Goal: Task Accomplishment & Management: Manage account settings

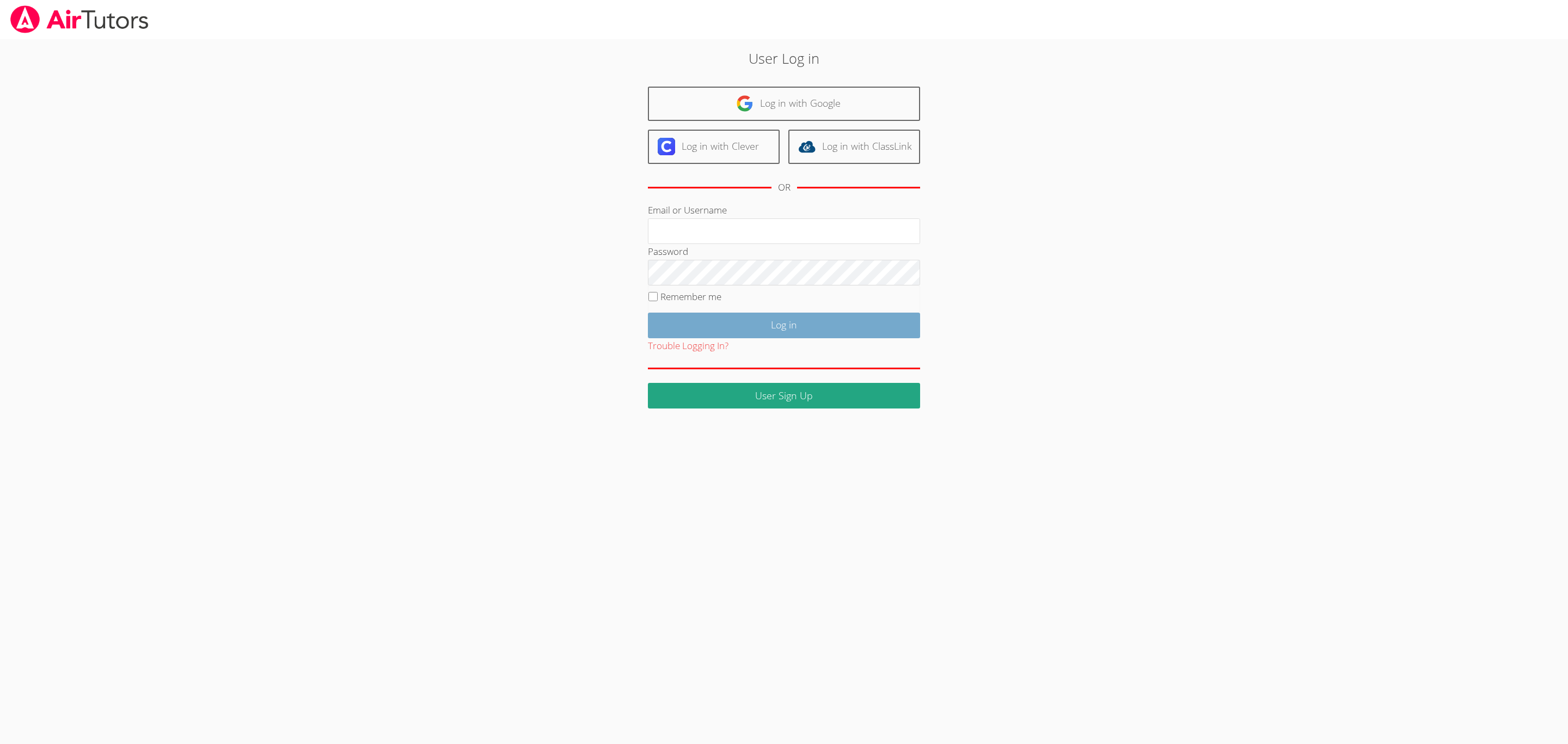
type input "kelseyjtutors@gmail.com"
click at [816, 317] on input "Log in" at bounding box center [784, 325] width 272 height 25
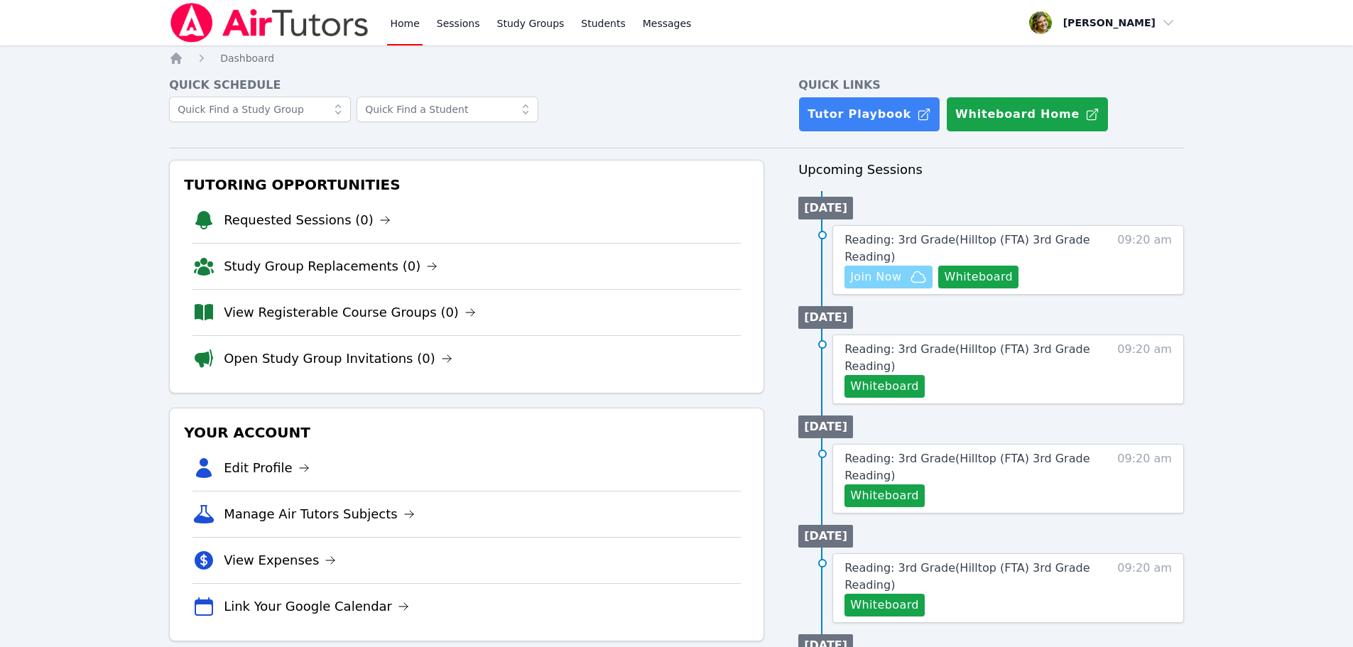
click at [917, 280] on icon "button" at bounding box center [918, 276] width 17 height 17
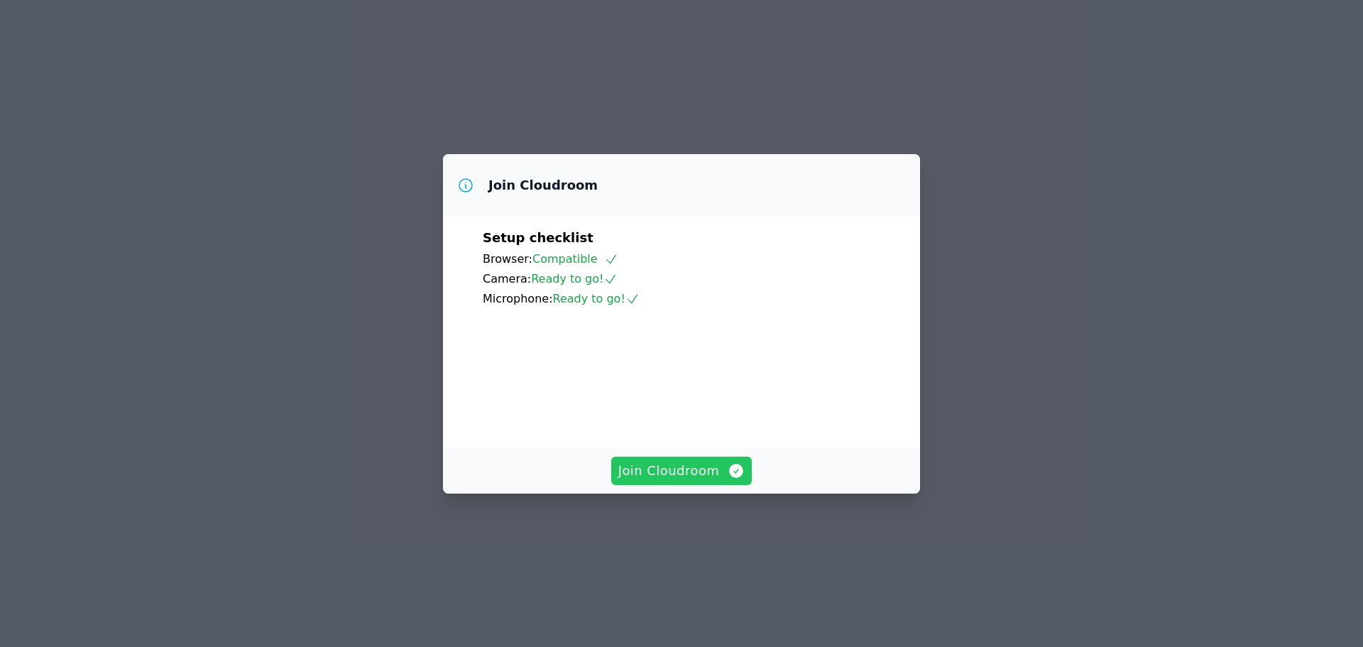
click at [712, 481] on span "Join Cloudroom" at bounding box center [681, 471] width 127 height 20
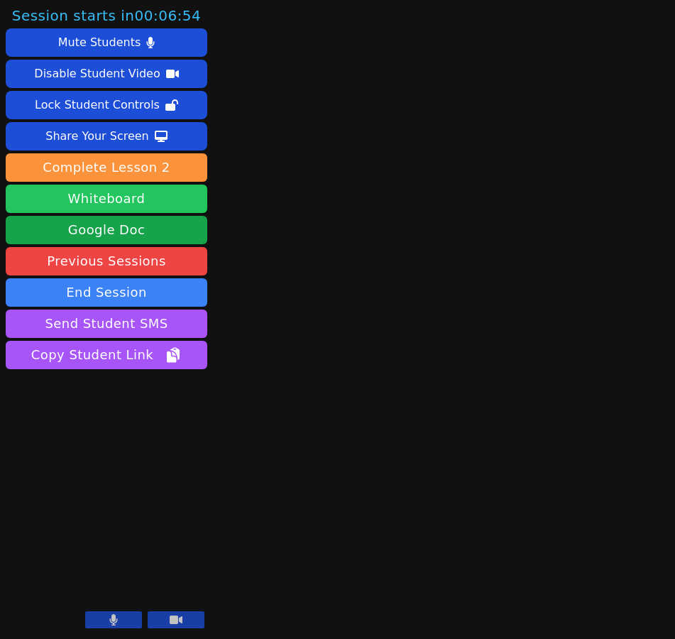
click at [96, 193] on button "Whiteboard" at bounding box center [107, 199] width 202 height 28
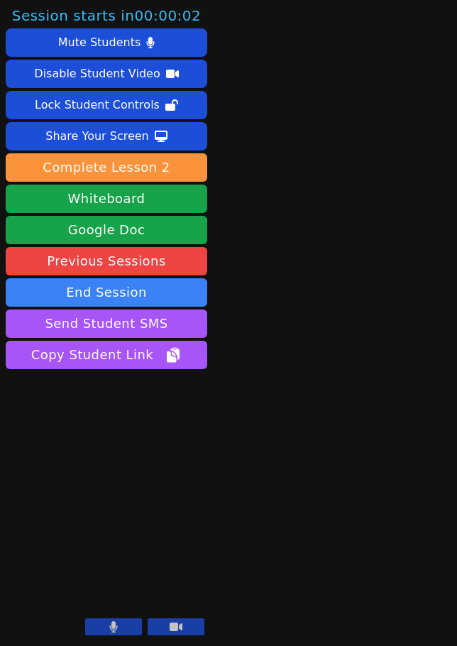
click at [124, 629] on button at bounding box center [113, 626] width 57 height 17
click at [180, 628] on icon at bounding box center [176, 627] width 13 height 9
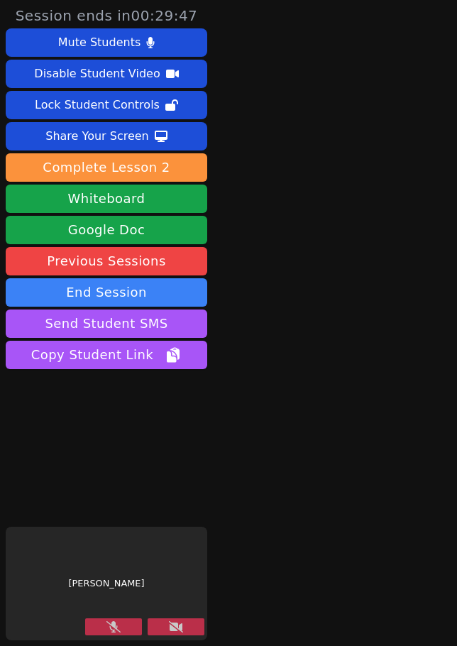
click at [184, 622] on button at bounding box center [176, 626] width 57 height 17
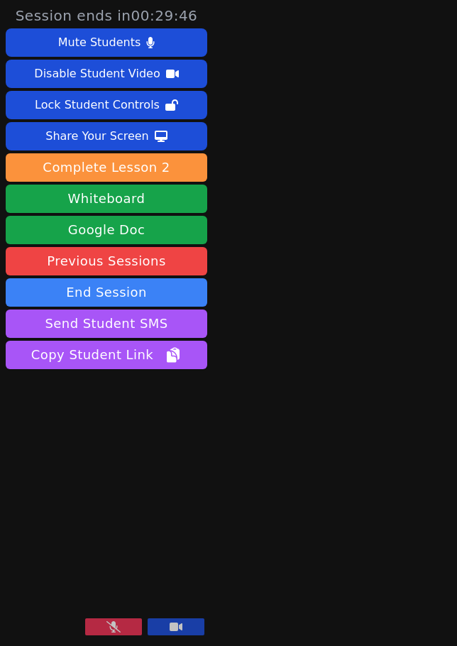
click at [111, 625] on icon at bounding box center [114, 626] width 14 height 11
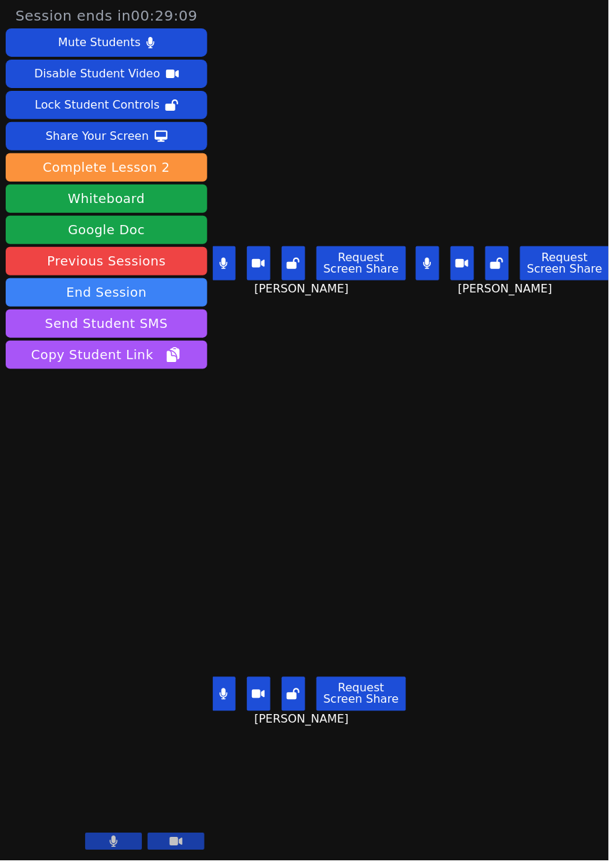
click at [416, 261] on button at bounding box center [427, 263] width 23 height 34
click at [228, 258] on icon at bounding box center [223, 263] width 9 height 11
click at [227, 646] on icon at bounding box center [223, 694] width 9 height 11
click at [430, 254] on button at bounding box center [427, 263] width 23 height 34
drag, startPoint x: 419, startPoint y: 251, endPoint x: 404, endPoint y: 233, distance: 23.7
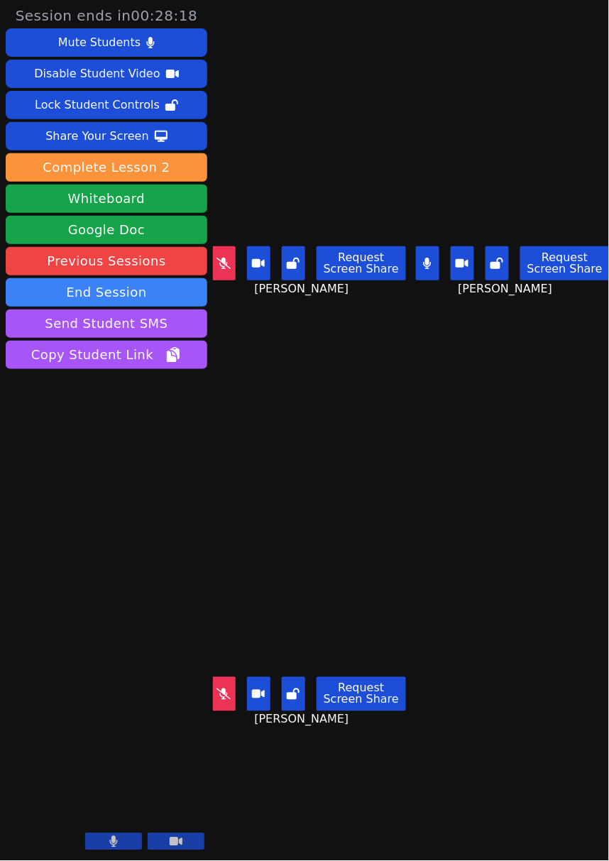
click at [423, 258] on icon at bounding box center [427, 263] width 9 height 11
click at [222, 258] on icon at bounding box center [224, 263] width 14 height 11
click at [222, 265] on button at bounding box center [223, 263] width 23 height 34
click at [223, 646] on icon at bounding box center [224, 694] width 14 height 11
click at [219, 646] on icon at bounding box center [223, 694] width 9 height 11
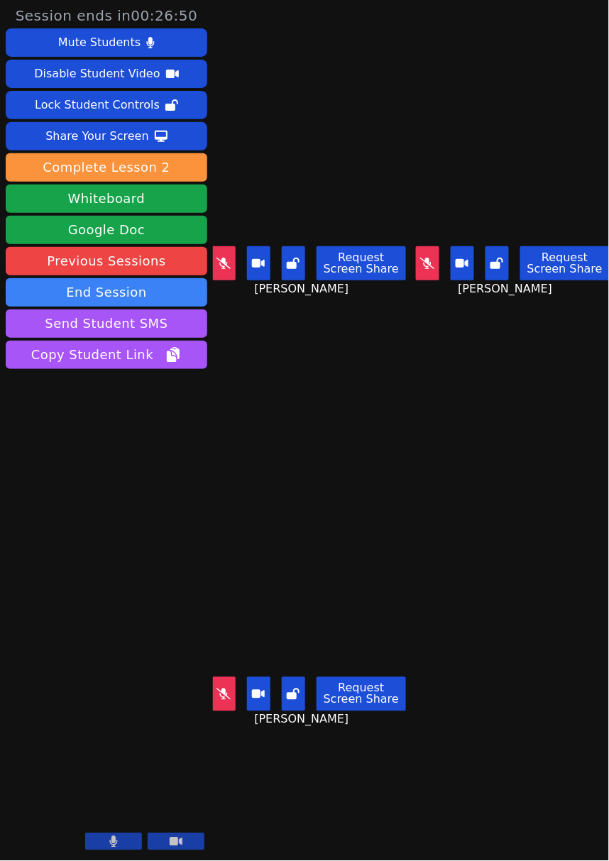
click at [430, 254] on button at bounding box center [427, 263] width 23 height 34
click at [214, 646] on button at bounding box center [223, 694] width 23 height 34
click at [424, 258] on icon at bounding box center [428, 263] width 8 height 11
click at [217, 646] on button at bounding box center [223, 694] width 23 height 34
click at [219, 646] on button at bounding box center [223, 694] width 23 height 34
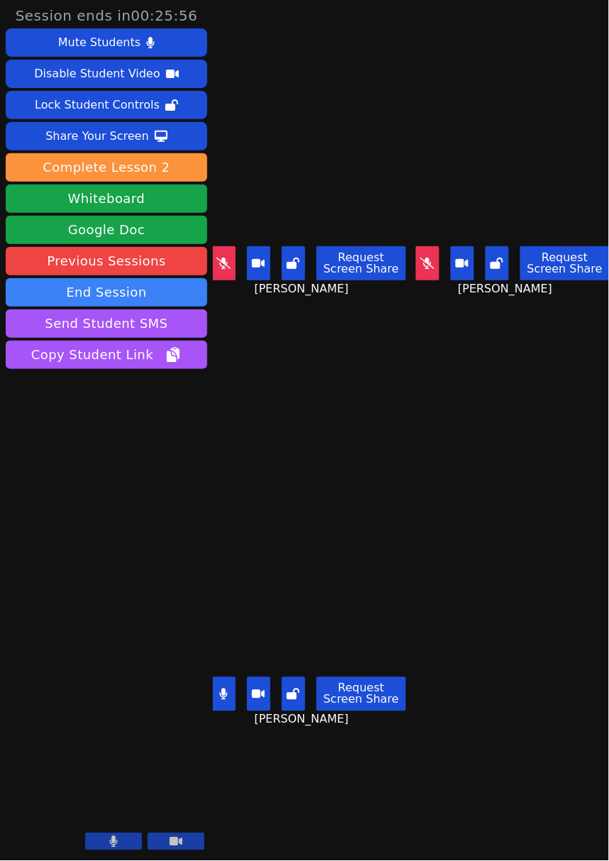
click at [225, 646] on icon at bounding box center [224, 694] width 8 height 11
click at [231, 646] on button at bounding box center [223, 694] width 23 height 34
drag, startPoint x: 223, startPoint y: 254, endPoint x: 234, endPoint y: 435, distance: 181.4
click at [223, 258] on icon at bounding box center [224, 263] width 8 height 11
click at [219, 646] on button at bounding box center [223, 694] width 23 height 34
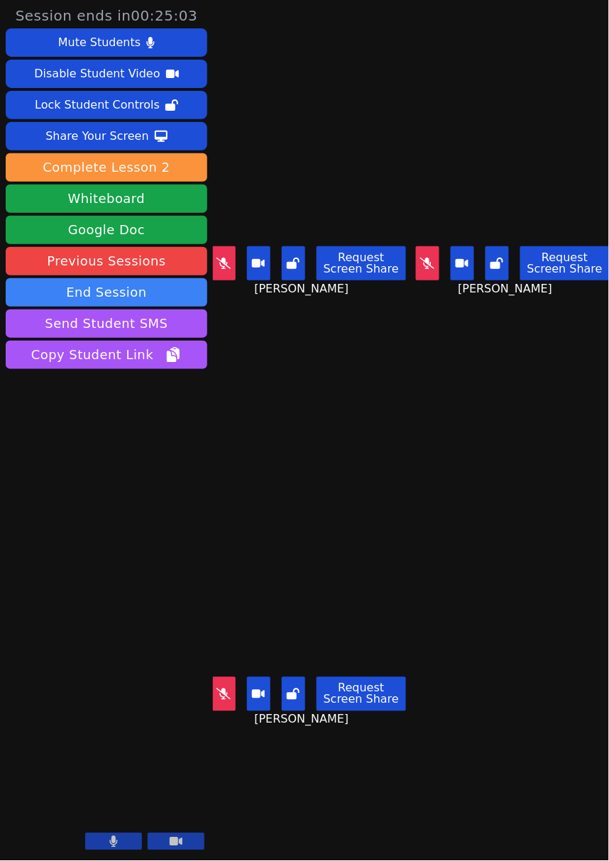
click at [420, 260] on icon at bounding box center [427, 263] width 14 height 11
click at [429, 267] on button at bounding box center [427, 263] width 23 height 34
click at [214, 258] on button at bounding box center [223, 263] width 23 height 34
click at [228, 258] on icon at bounding box center [223, 263] width 9 height 11
drag, startPoint x: 234, startPoint y: 688, endPoint x: 226, endPoint y: 686, distance: 8.1
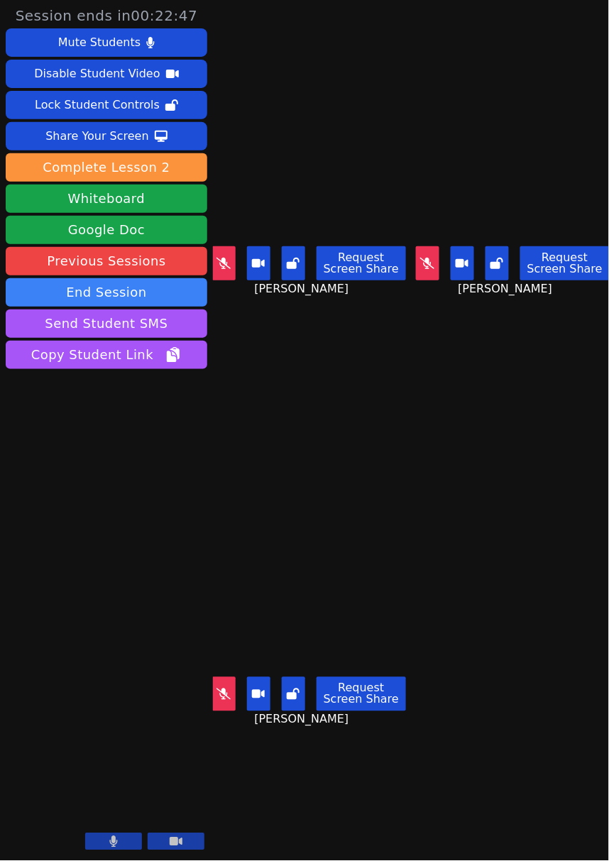
click at [234, 646] on button at bounding box center [223, 694] width 23 height 34
click at [226, 646] on icon at bounding box center [223, 694] width 9 height 11
click at [228, 261] on icon at bounding box center [224, 263] width 14 height 11
drag, startPoint x: 230, startPoint y: 263, endPoint x: 220, endPoint y: 265, distance: 10.2
click at [220, 265] on button at bounding box center [223, 263] width 23 height 34
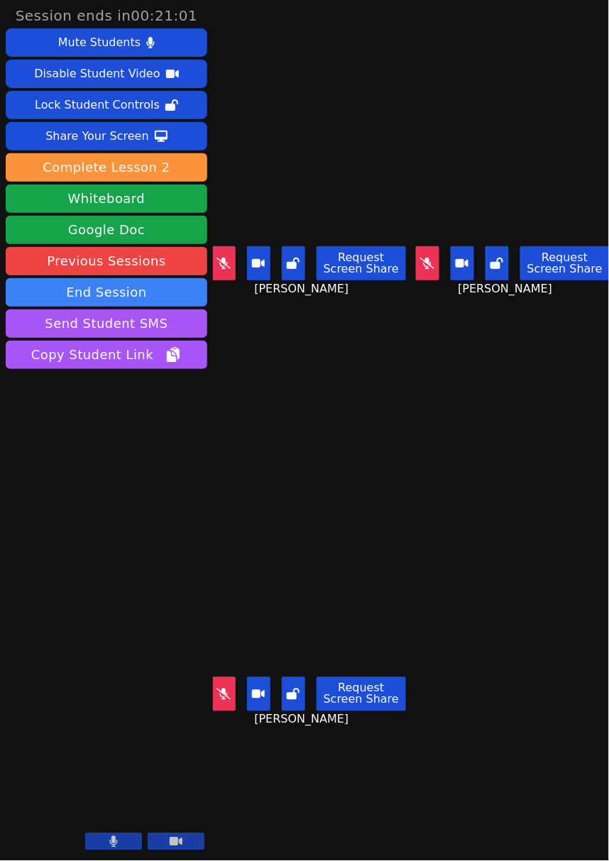
click at [432, 267] on button at bounding box center [427, 263] width 23 height 34
click at [424, 261] on icon at bounding box center [427, 263] width 9 height 11
click at [416, 268] on button at bounding box center [427, 263] width 23 height 34
drag, startPoint x: 426, startPoint y: 258, endPoint x: 413, endPoint y: 261, distance: 13.1
click at [426, 258] on button at bounding box center [427, 263] width 23 height 34
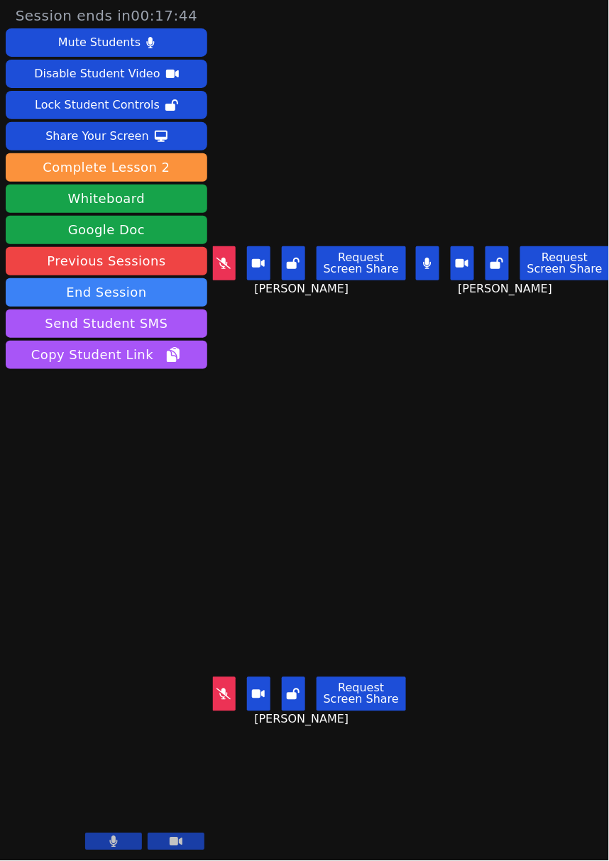
click at [424, 258] on icon at bounding box center [428, 263] width 8 height 11
click at [217, 646] on icon at bounding box center [224, 694] width 14 height 11
click at [219, 646] on icon at bounding box center [223, 694] width 9 height 11
click at [233, 250] on button at bounding box center [223, 263] width 23 height 34
click at [423, 261] on icon at bounding box center [427, 263] width 9 height 11
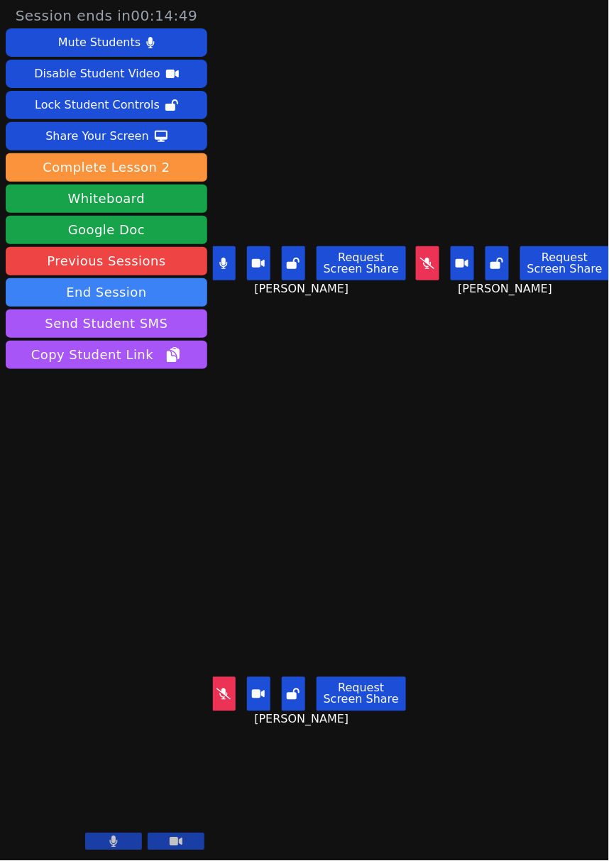
drag, startPoint x: 231, startPoint y: 264, endPoint x: 250, endPoint y: 267, distance: 18.7
click at [231, 264] on button at bounding box center [223, 263] width 23 height 34
click at [421, 261] on icon at bounding box center [427, 263] width 14 height 11
click at [416, 259] on button at bounding box center [427, 263] width 23 height 34
click at [217, 646] on icon at bounding box center [224, 694] width 14 height 11
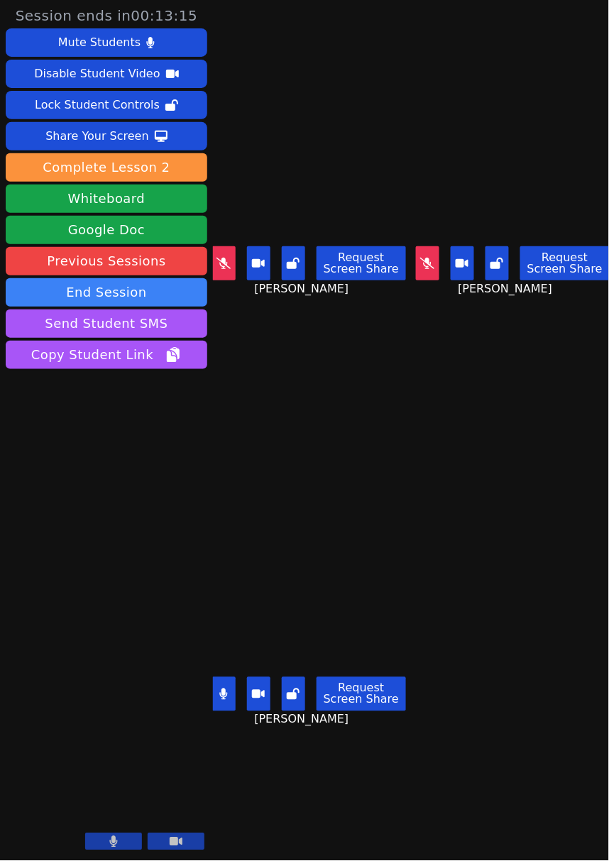
drag, startPoint x: 225, startPoint y: 688, endPoint x: 176, endPoint y: 677, distance: 50.1
click at [225, 646] on button at bounding box center [223, 694] width 23 height 34
click at [416, 261] on button at bounding box center [427, 263] width 23 height 34
click at [416, 262] on button at bounding box center [427, 263] width 23 height 34
click at [234, 251] on button at bounding box center [223, 263] width 23 height 34
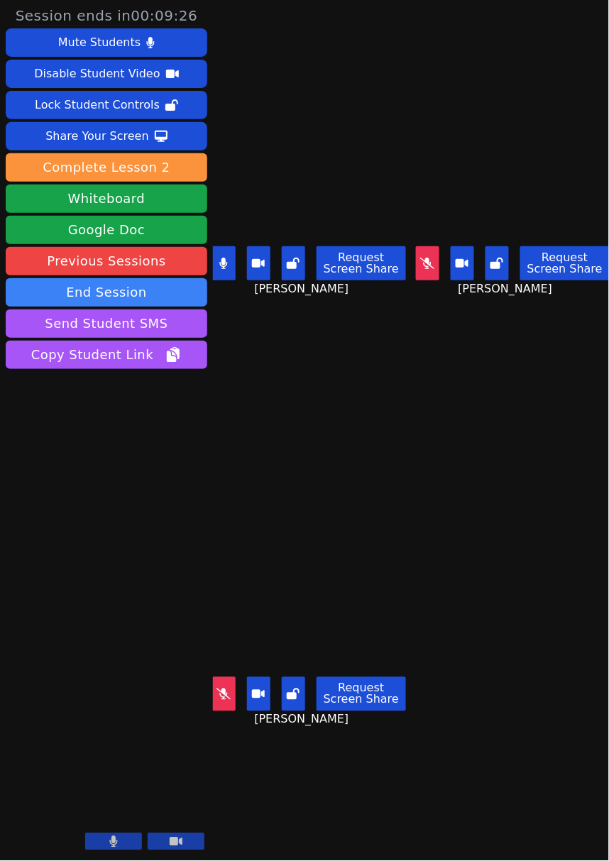
click at [231, 646] on button at bounding box center [223, 694] width 23 height 34
click at [230, 251] on button at bounding box center [223, 263] width 23 height 34
click at [422, 268] on button at bounding box center [427, 263] width 23 height 34
click at [225, 646] on button at bounding box center [223, 694] width 23 height 34
drag, startPoint x: 430, startPoint y: 261, endPoint x: 418, endPoint y: 266, distance: 12.8
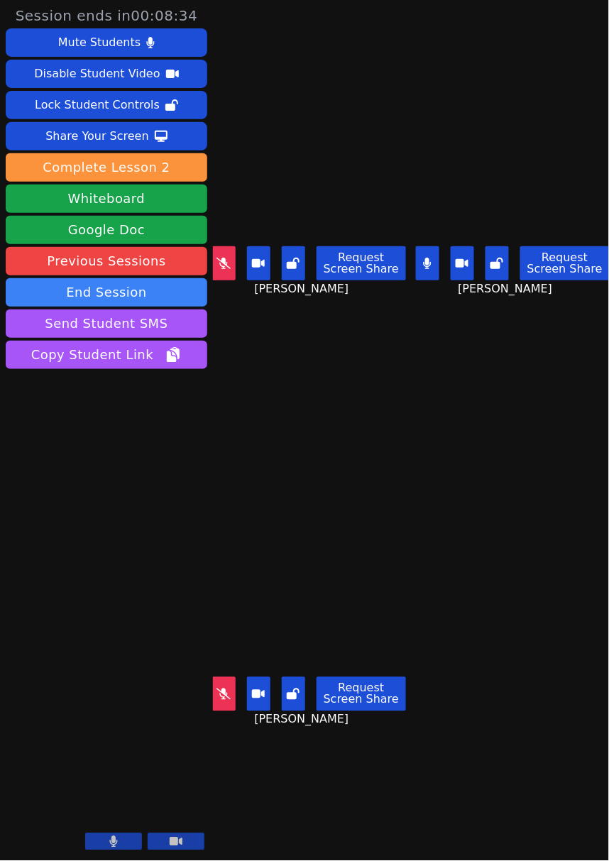
click at [430, 261] on button at bounding box center [427, 263] width 23 height 34
click at [219, 258] on icon at bounding box center [224, 263] width 14 height 11
click at [420, 259] on icon at bounding box center [427, 263] width 14 height 11
click at [222, 646] on icon at bounding box center [224, 694] width 14 height 11
click at [226, 258] on icon at bounding box center [223, 263] width 9 height 11
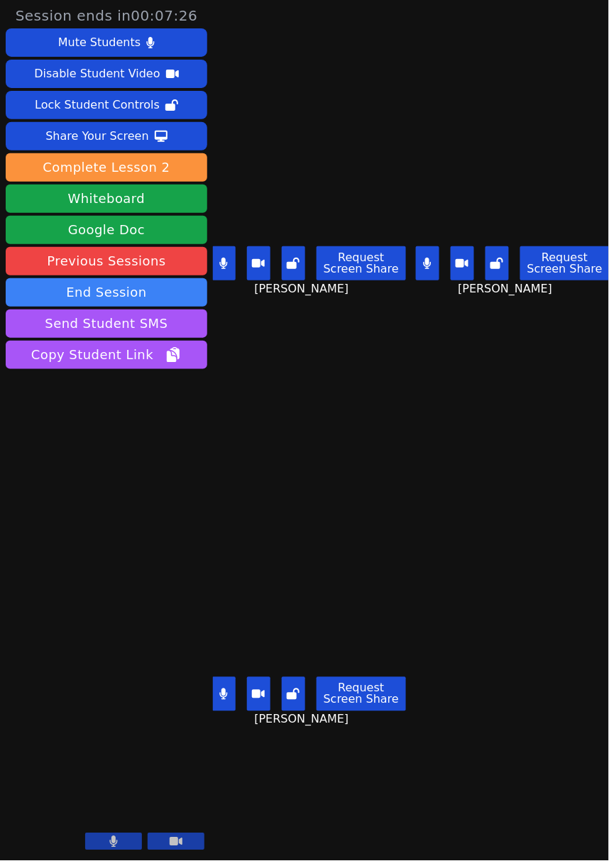
click at [416, 260] on button at bounding box center [427, 263] width 23 height 34
click at [233, 646] on button at bounding box center [223, 694] width 23 height 34
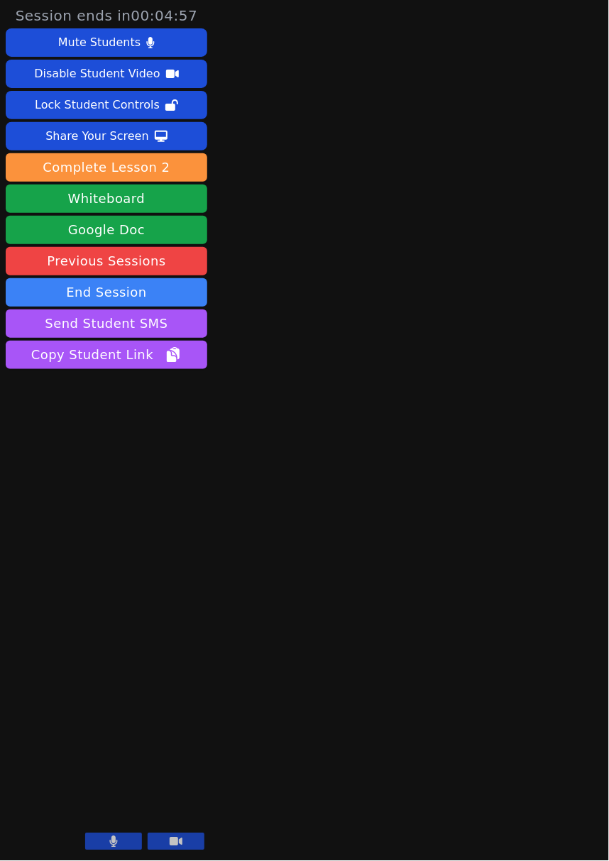
drag, startPoint x: 106, startPoint y: 846, endPoint x: 97, endPoint y: 844, distance: 9.5
click at [105, 646] on button at bounding box center [113, 842] width 57 height 17
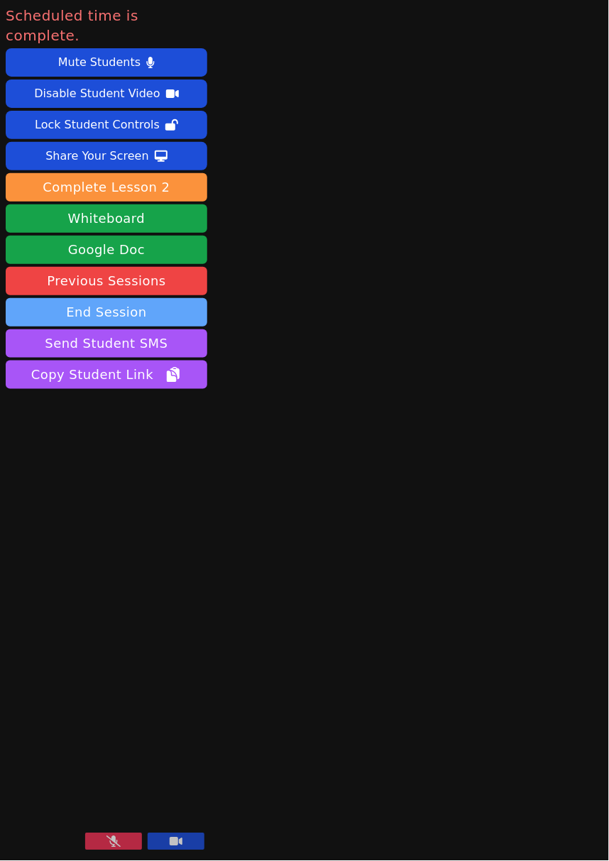
click at [169, 298] on button "End Session" at bounding box center [107, 312] width 202 height 28
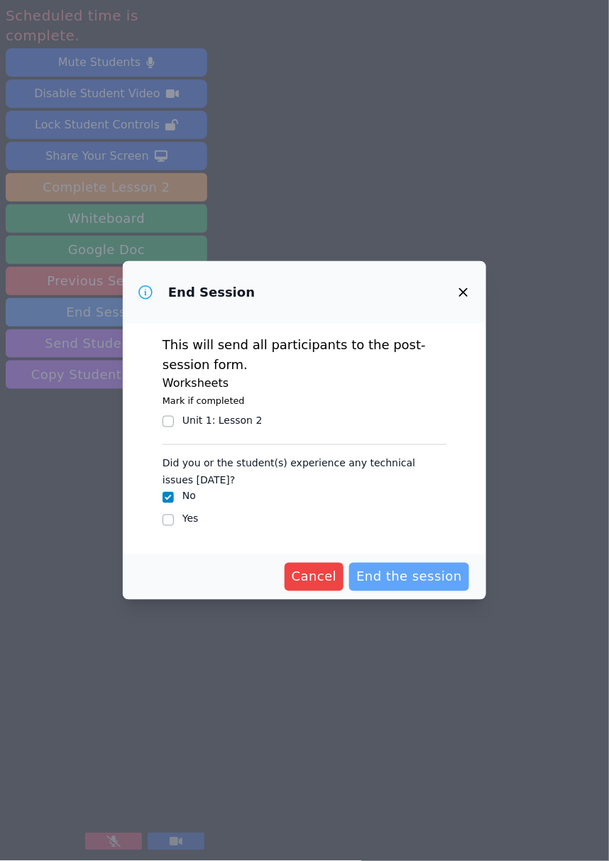
click at [440, 574] on span "End the session" at bounding box center [409, 577] width 106 height 20
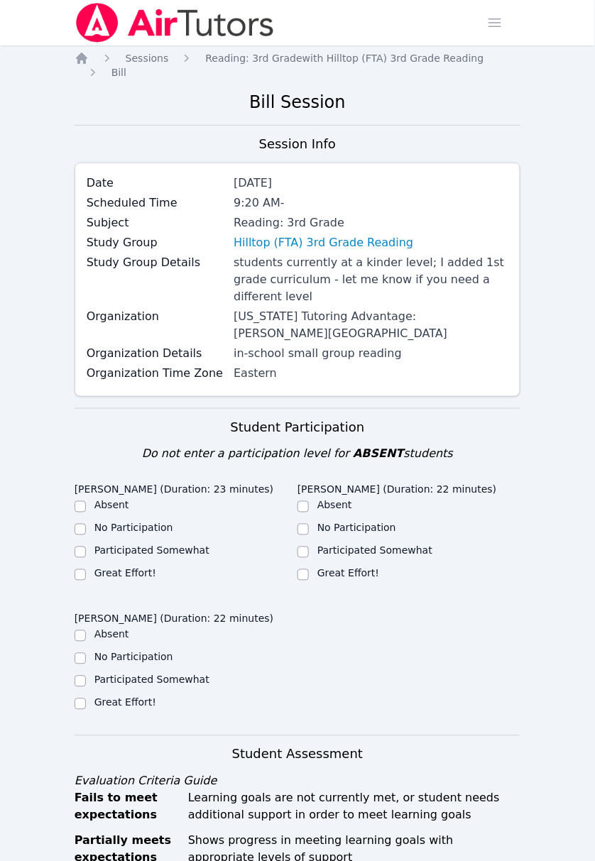
click at [129, 568] on label "Great Effort!" at bounding box center [125, 573] width 62 height 11
click at [86, 569] on input "Great Effort!" at bounding box center [80, 574] width 11 height 11
checkbox input "true"
click at [338, 568] on label "Great Effort!" at bounding box center [348, 573] width 62 height 11
click at [309, 569] on input "Great Effort!" at bounding box center [303, 574] width 11 height 11
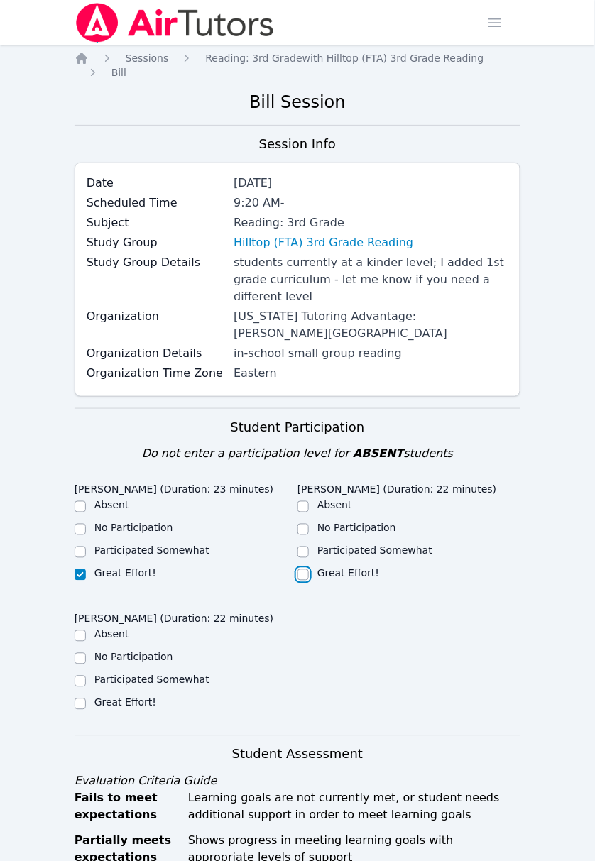
checkbox input "true"
click at [146, 646] on label "Great Effort!" at bounding box center [125, 702] width 62 height 11
click at [86, 646] on input "Great Effort!" at bounding box center [80, 704] width 11 height 11
checkbox input "true"
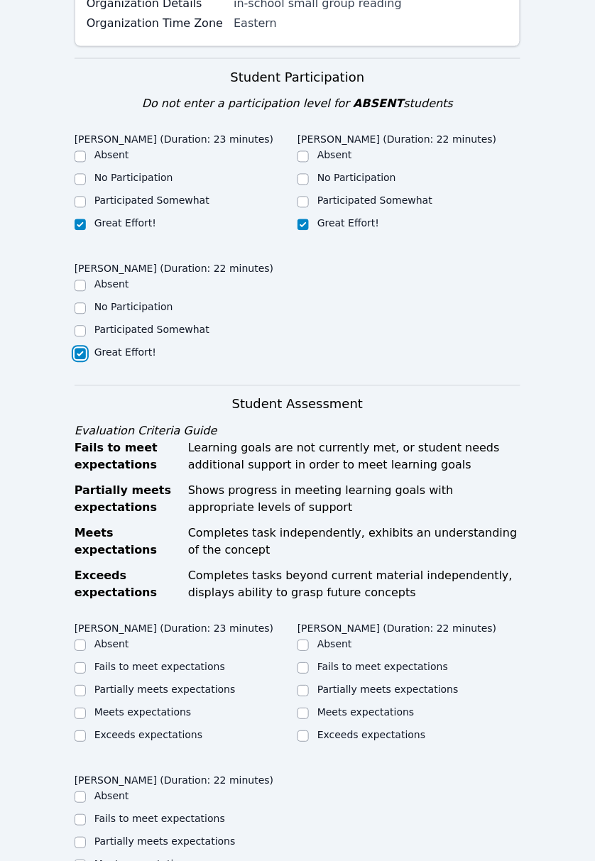
scroll to position [473, 0]
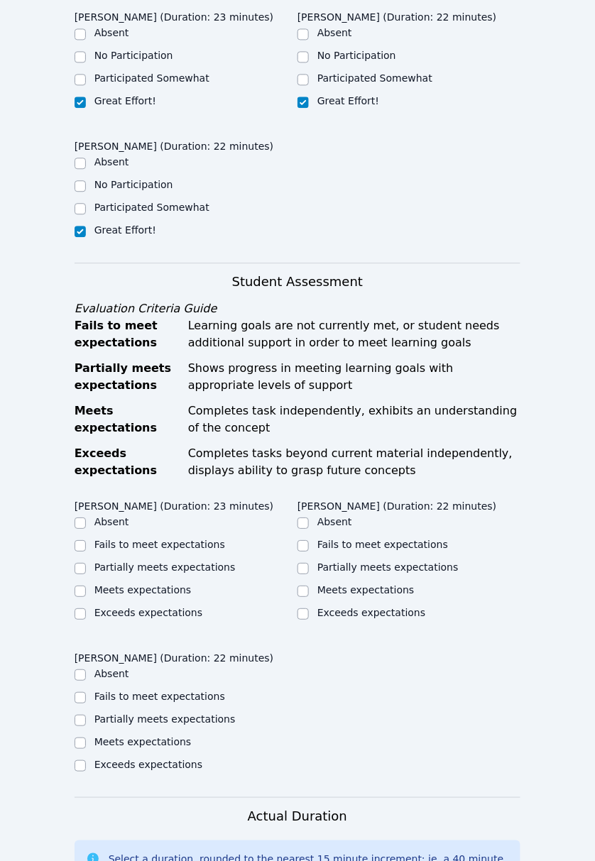
click at [165, 584] on label "Meets expectations" at bounding box center [142, 589] width 97 height 11
click at [86, 586] on input "Meets expectations" at bounding box center [80, 591] width 11 height 11
checkbox input "true"
click at [333, 584] on label "Meets expectations" at bounding box center [365, 589] width 97 height 11
click at [309, 586] on input "Meets expectations" at bounding box center [303, 591] width 11 height 11
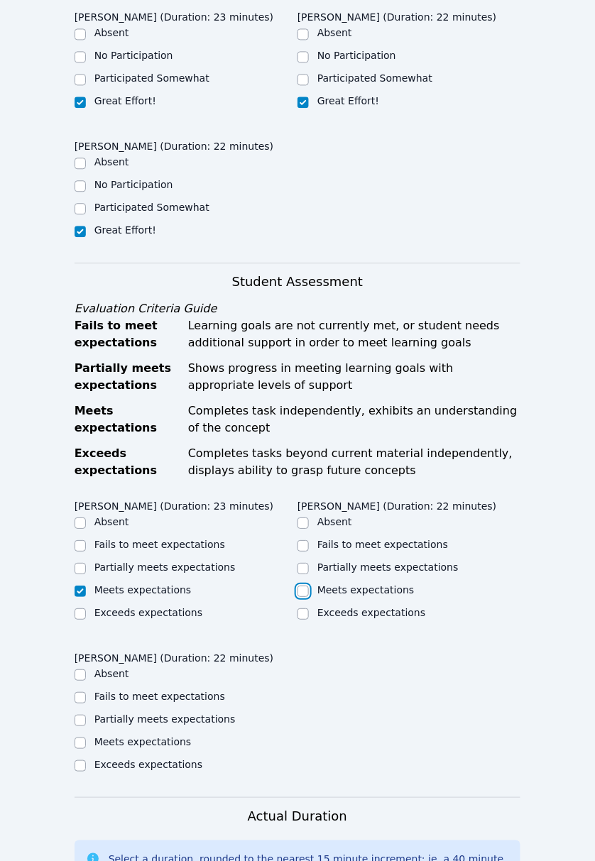
checkbox input "true"
click at [136, 646] on label "Meets expectations" at bounding box center [142, 741] width 97 height 11
click at [86, 646] on input "Meets expectations" at bounding box center [80, 743] width 11 height 11
checkbox input "true"
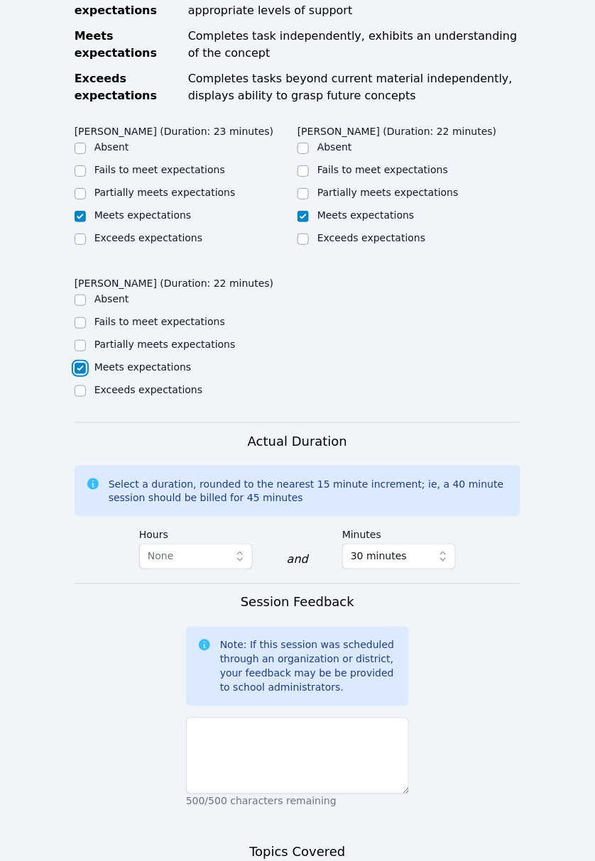
scroll to position [852, 0]
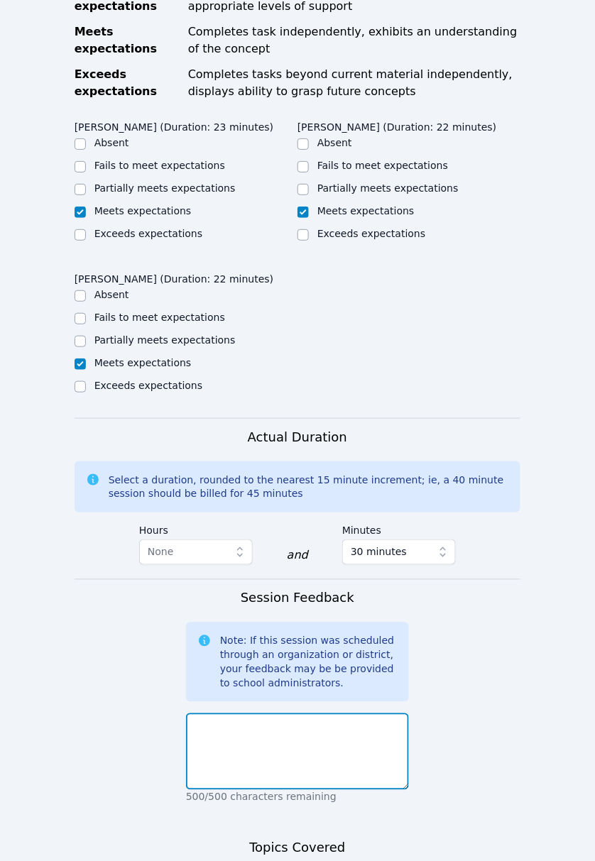
click at [276, 646] on textarea at bounding box center [297, 752] width 223 height 77
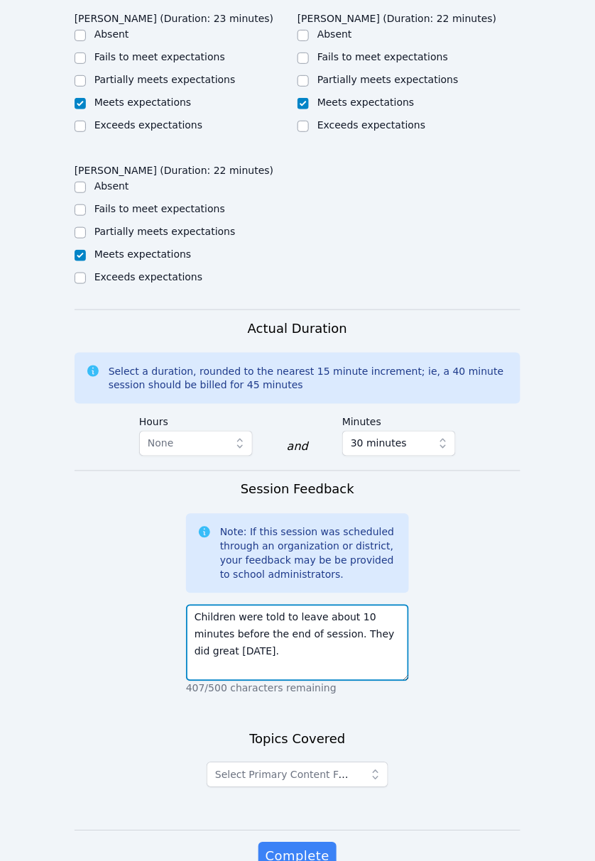
scroll to position [992, 0]
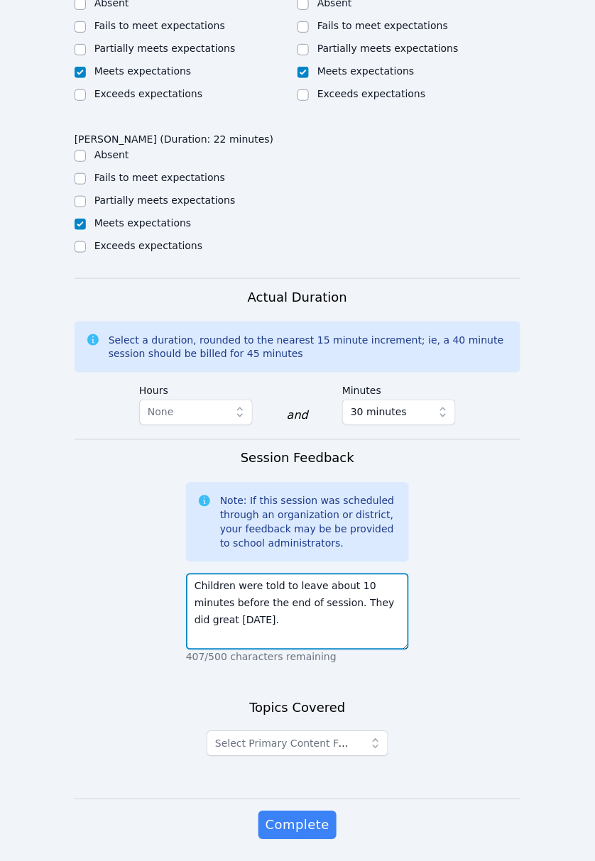
type textarea "Children were told to leave about 10 minutes before the end of session. They di…"
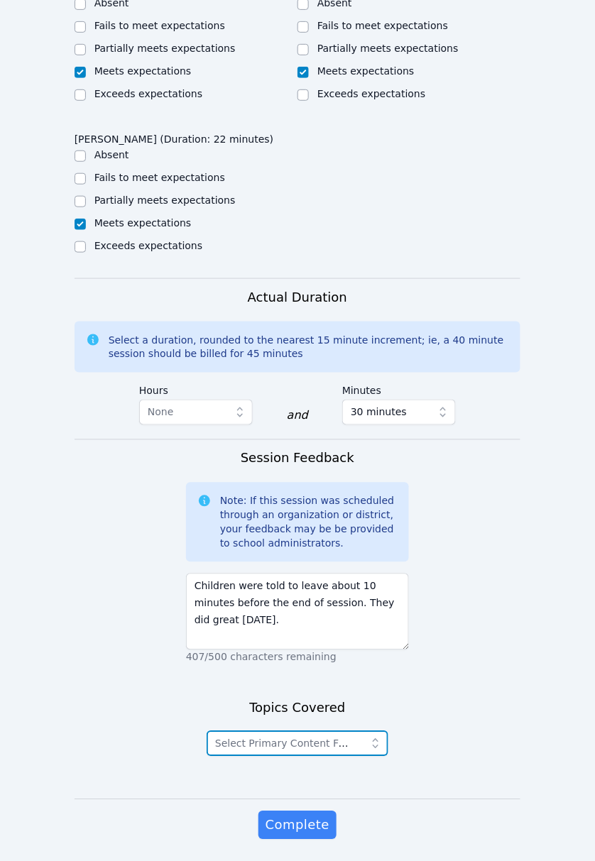
click at [288, 646] on span "Select Primary Content Focus" at bounding box center [288, 743] width 146 height 11
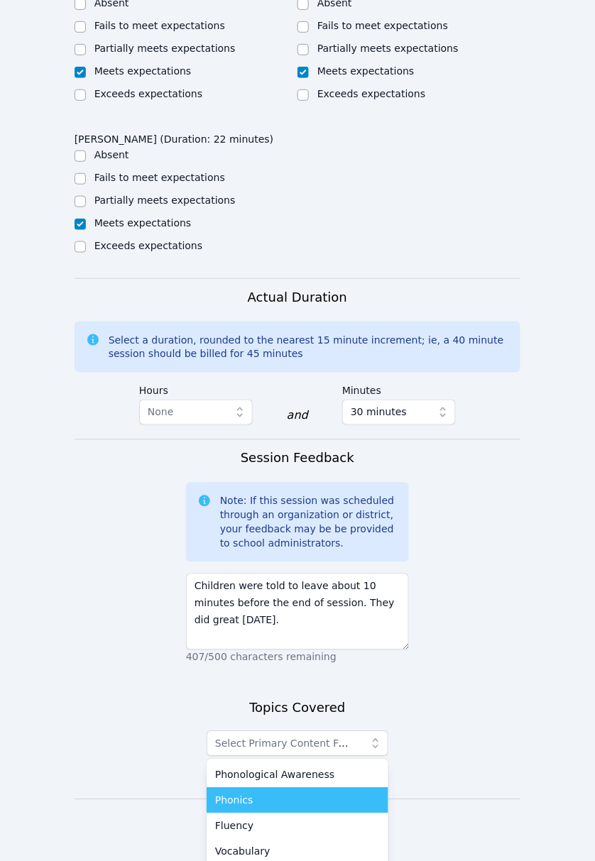
click at [282, 646] on div "Phonics" at bounding box center [297, 801] width 165 height 14
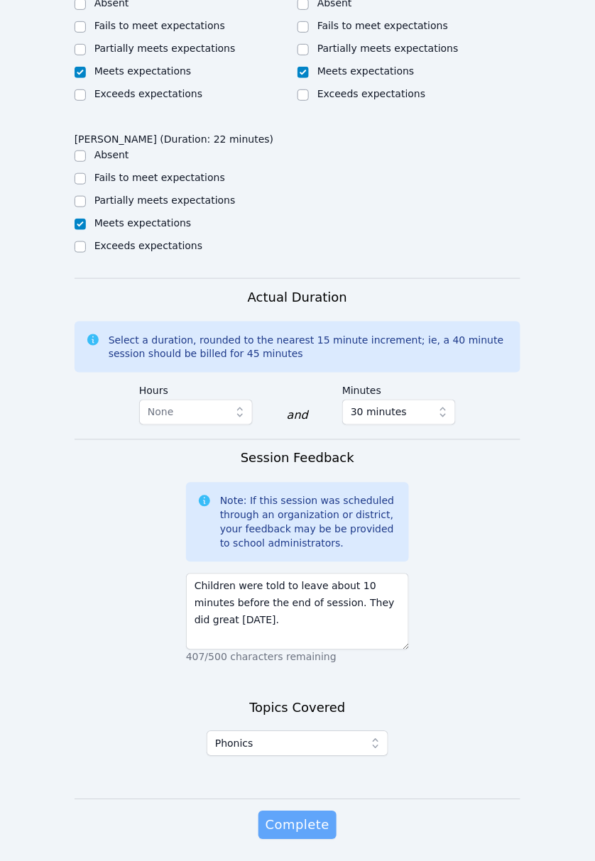
click at [307, 646] on span "Complete" at bounding box center [298, 826] width 64 height 20
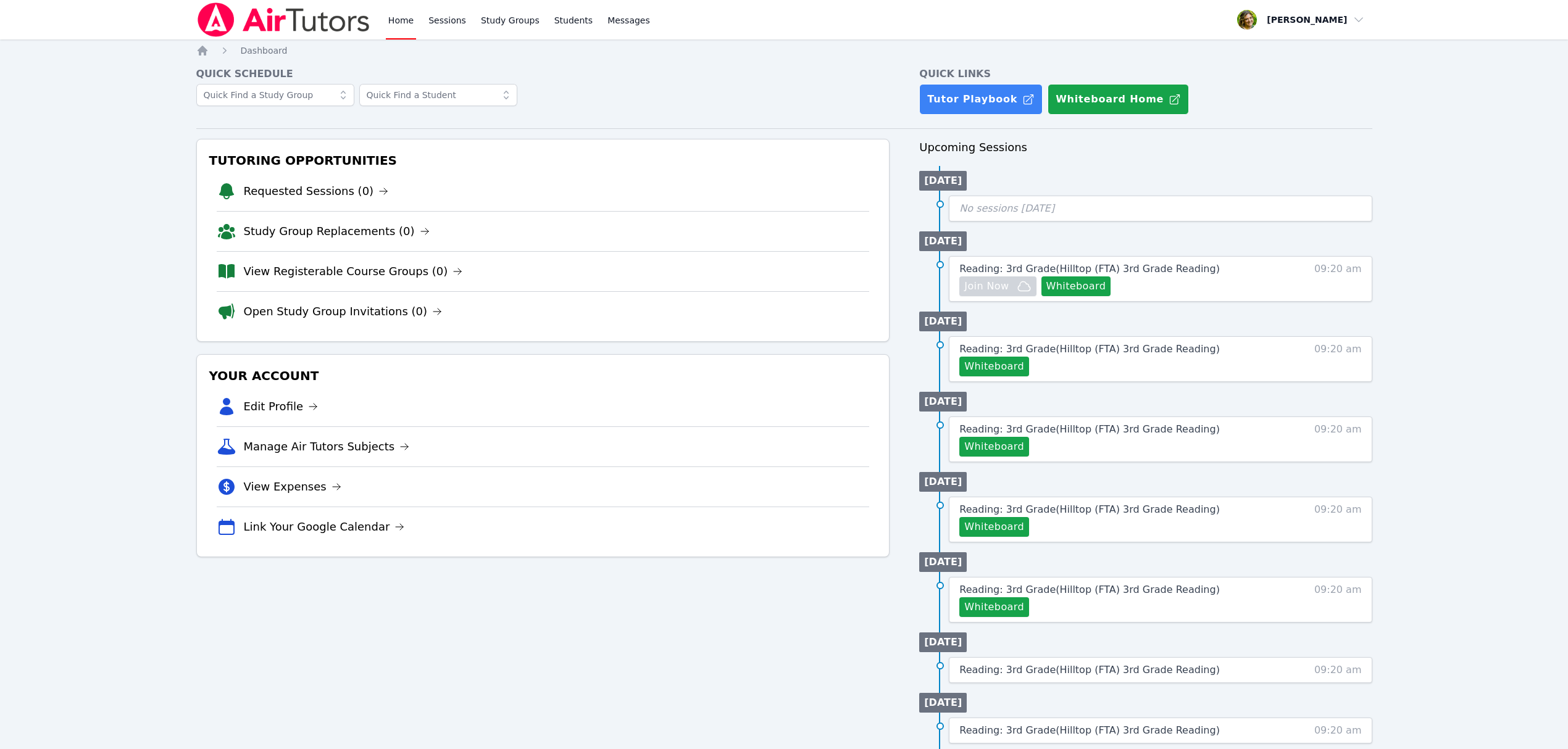
click at [1274, 272] on div "Reading: 3rd Grade ( Hilltop (FTA) 3rd Grade Reading ) Hidden Join Now Whiteboa…" at bounding box center [1159, 279] width 422 height 46
click at [1185, 275] on span "Reading: 3rd Grade ( Hilltop (FTA) 3rd Grade Reading )" at bounding box center [1089, 268] width 261 height 11
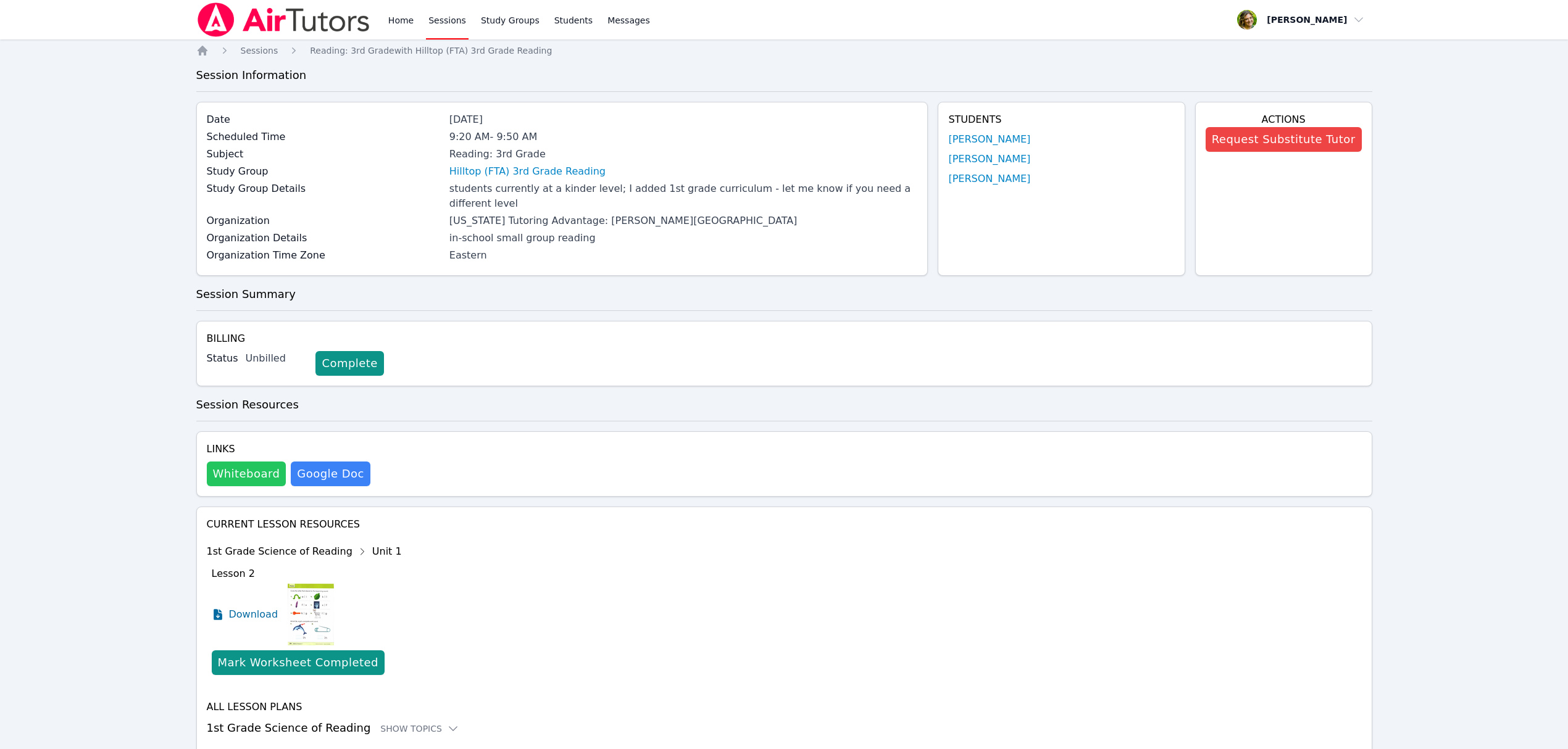
click at [250, 476] on button "Whiteboard" at bounding box center [247, 474] width 80 height 24
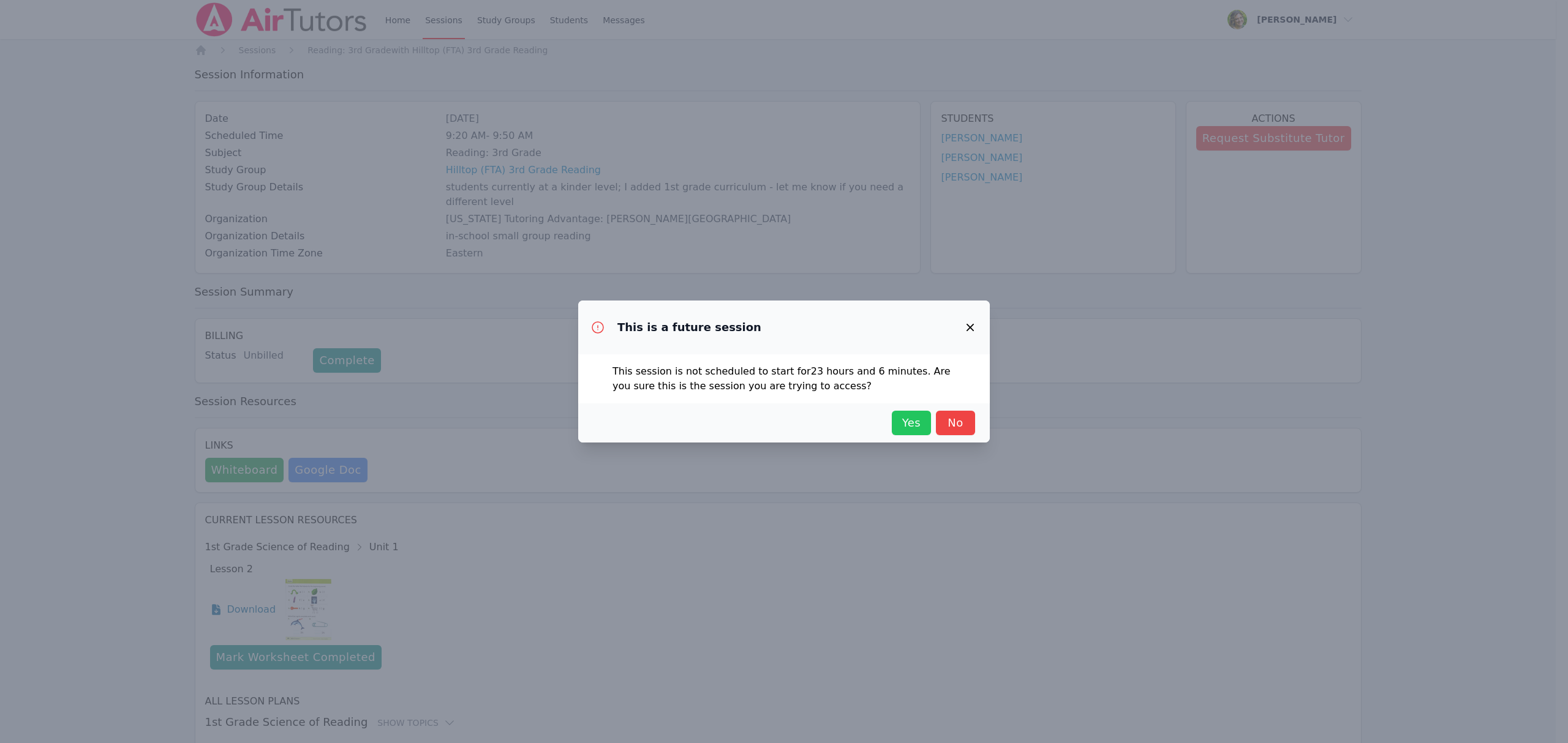
click at [901, 420] on span "Yes" at bounding box center [911, 423] width 27 height 17
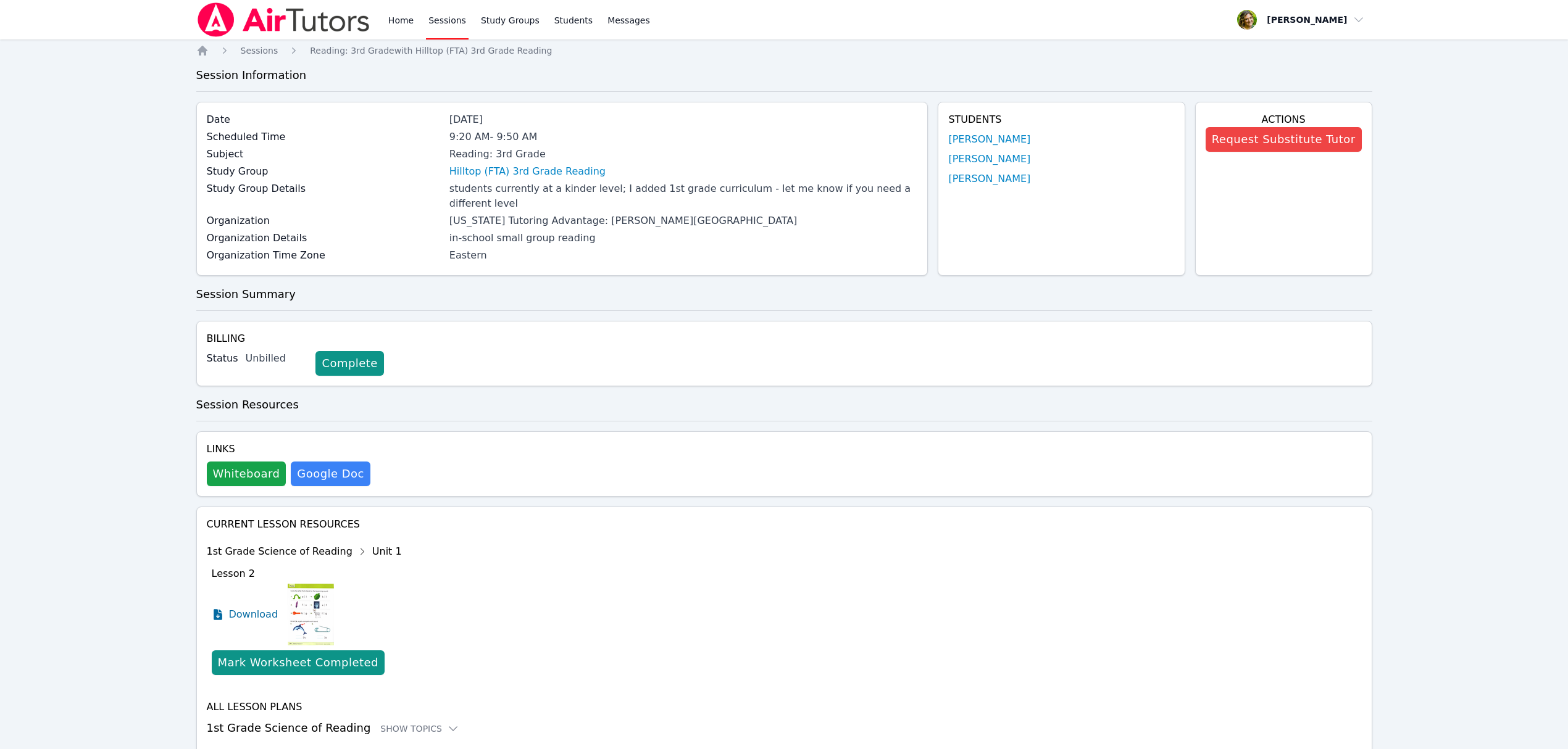
click at [322, 23] on img at bounding box center [283, 20] width 175 height 35
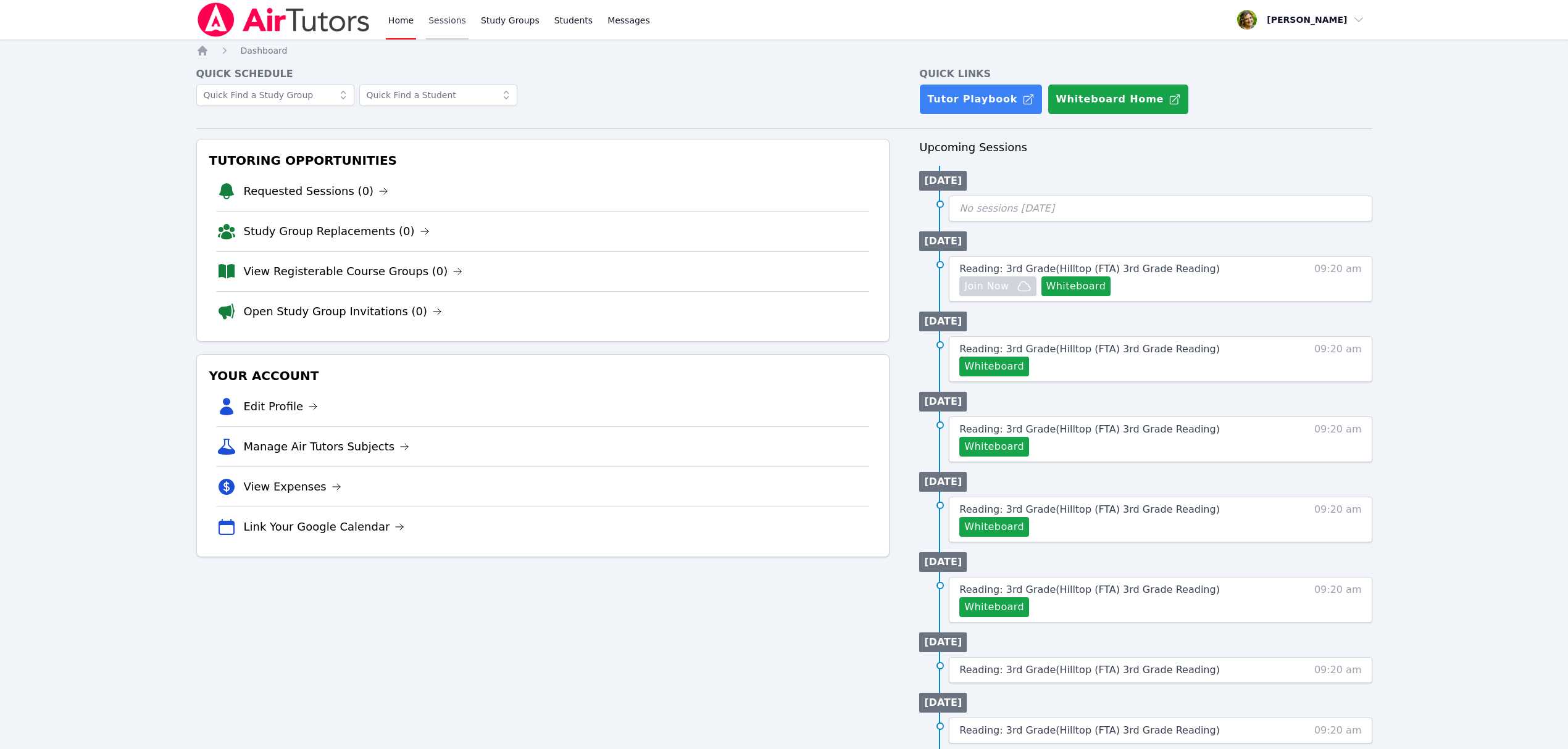
click at [458, 18] on link "Sessions" at bounding box center [447, 19] width 43 height 39
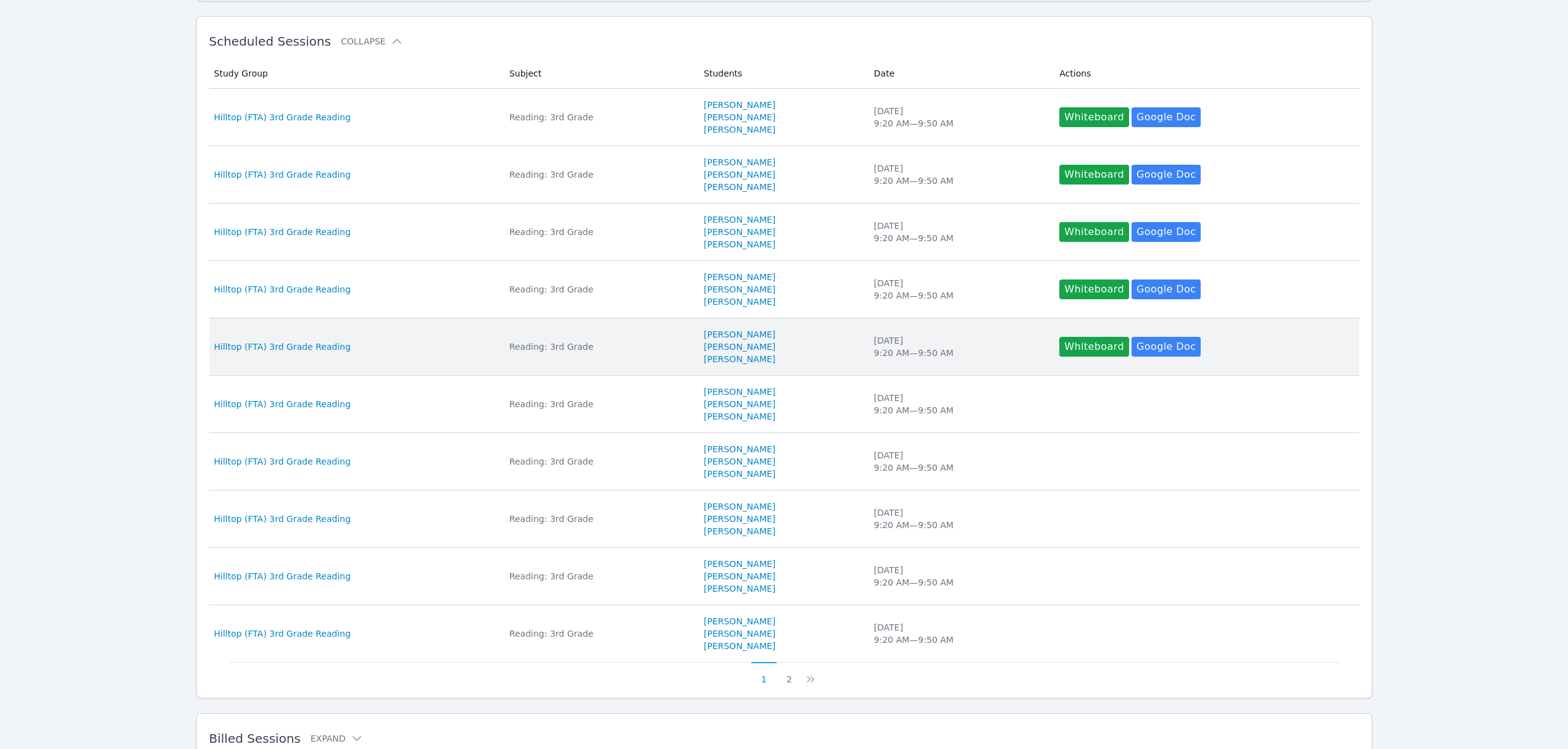
scroll to position [272, 0]
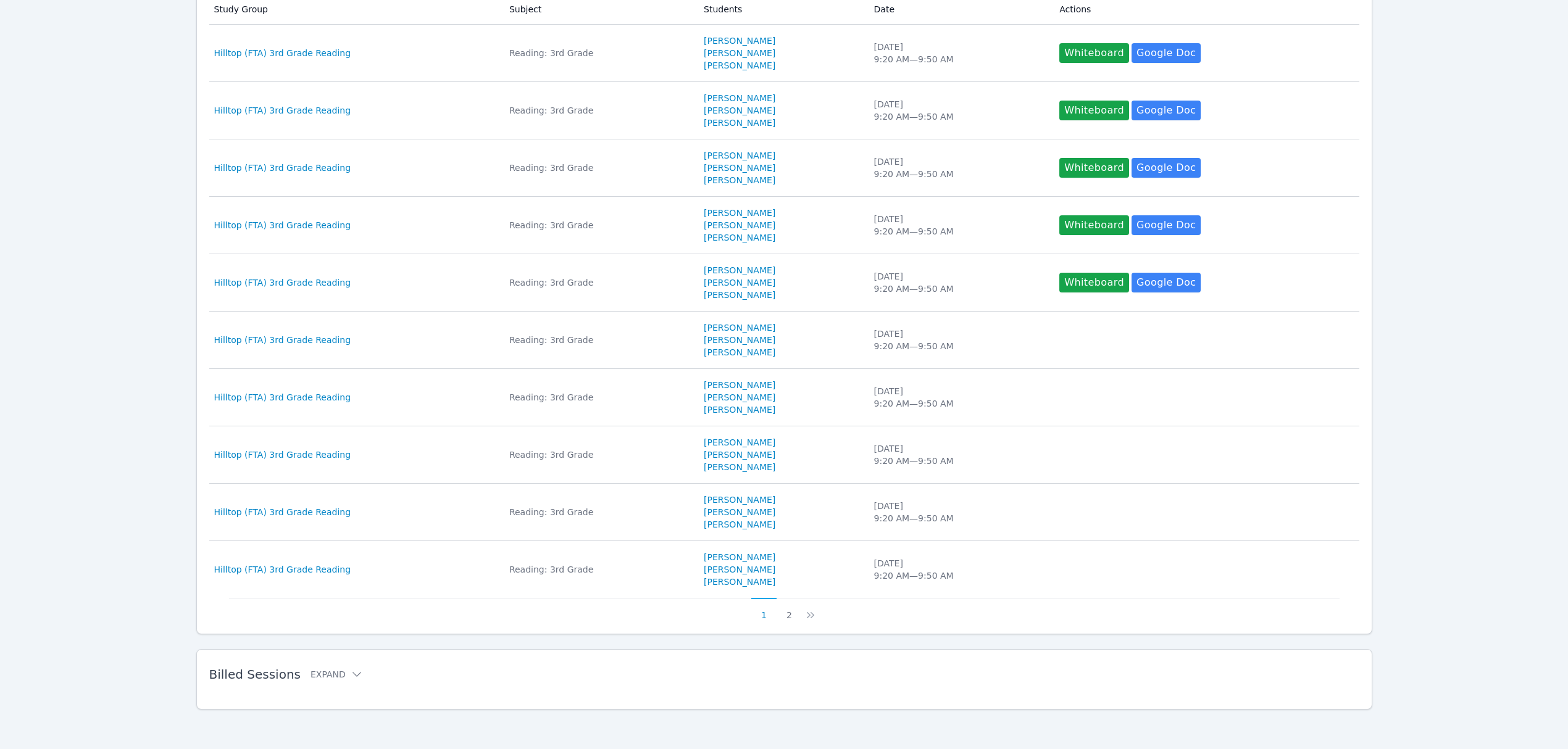
click at [336, 657] on div "Billed Sessions Expand" at bounding box center [764, 674] width 1110 height 35
click at [342, 667] on h2 "Billed Sessions Expand" at bounding box center [764, 674] width 1110 height 15
click at [350, 672] on icon at bounding box center [356, 674] width 12 height 12
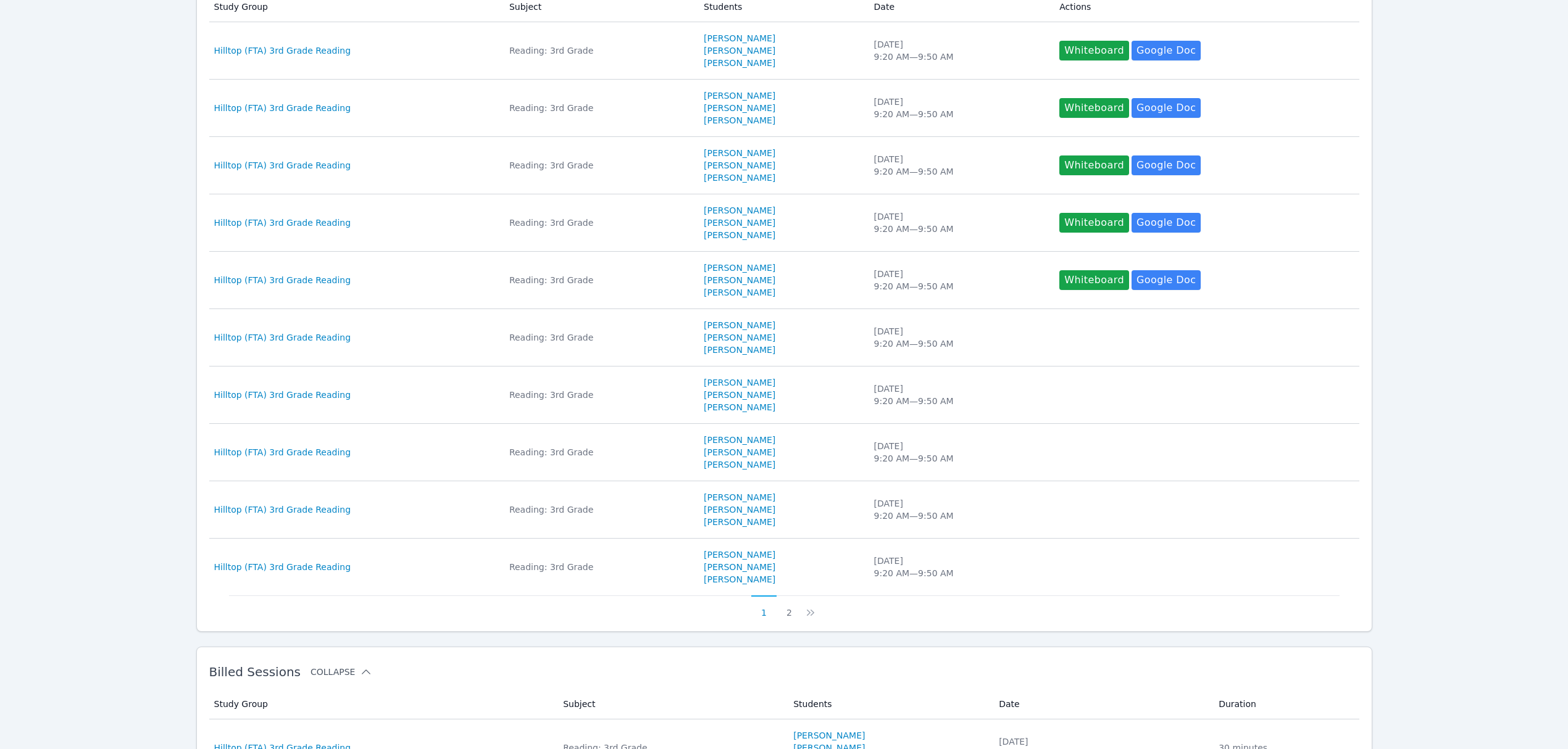
click at [331, 675] on button "Collapse" at bounding box center [341, 672] width 62 height 12
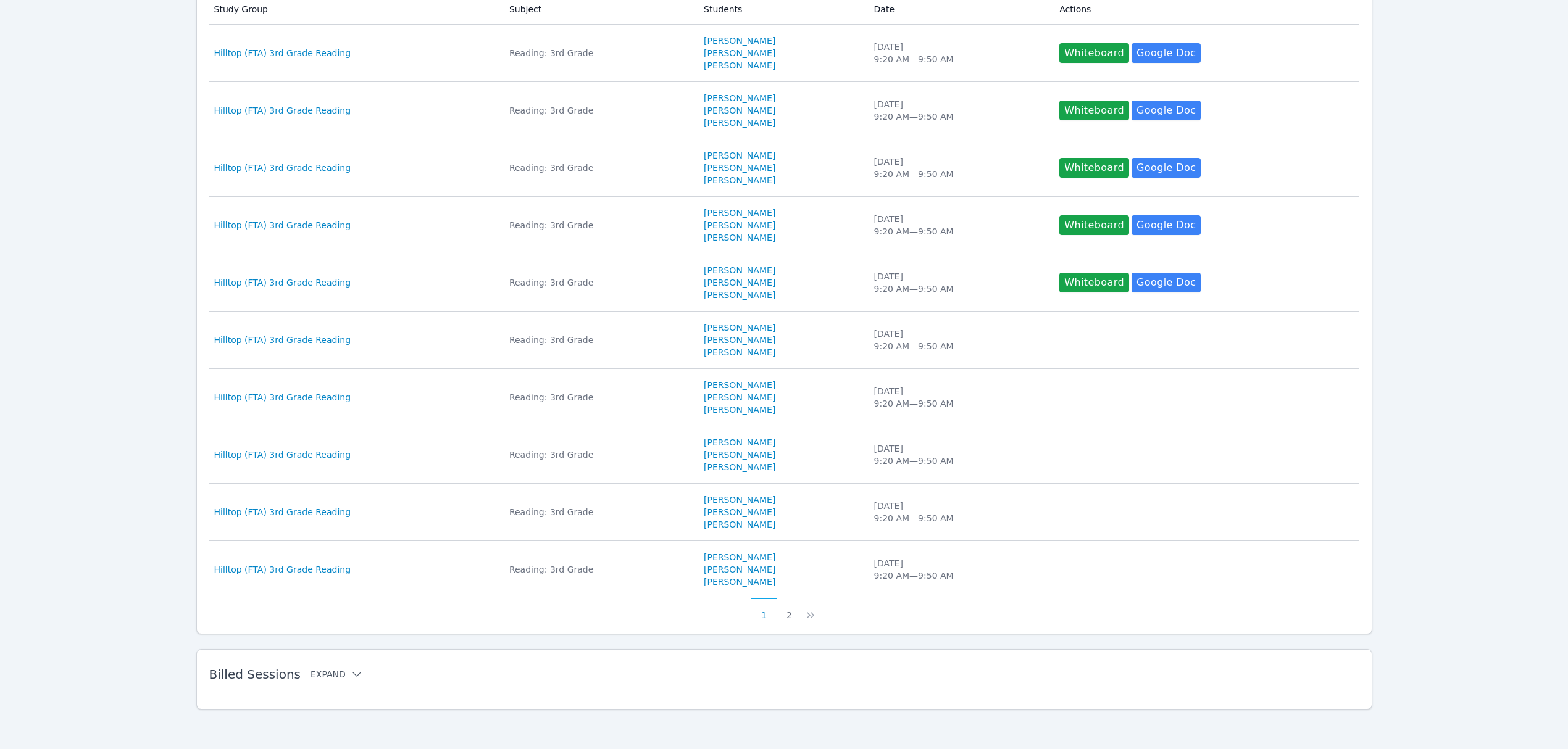
click at [337, 674] on button "Expand" at bounding box center [336, 674] width 52 height 12
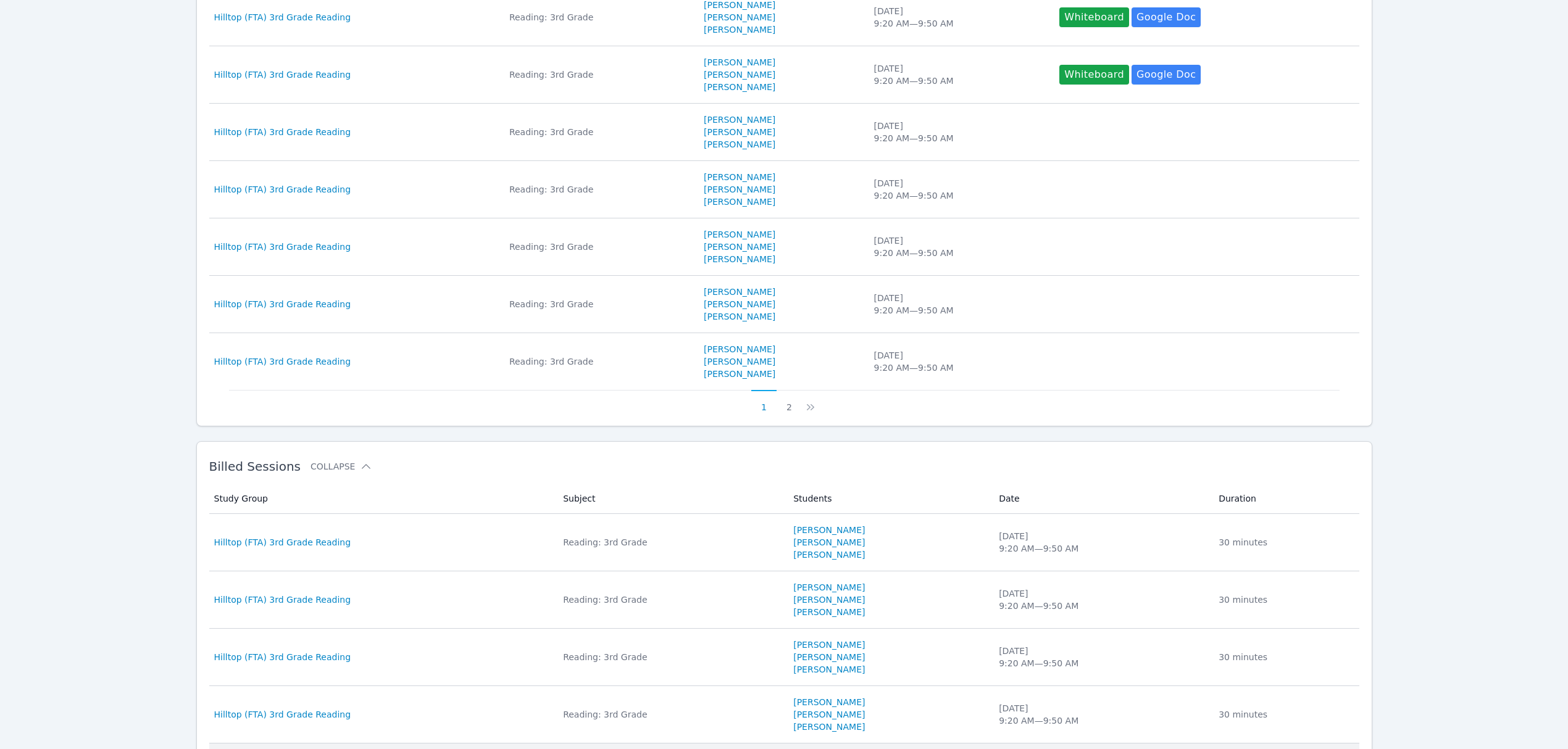
scroll to position [601, 0]
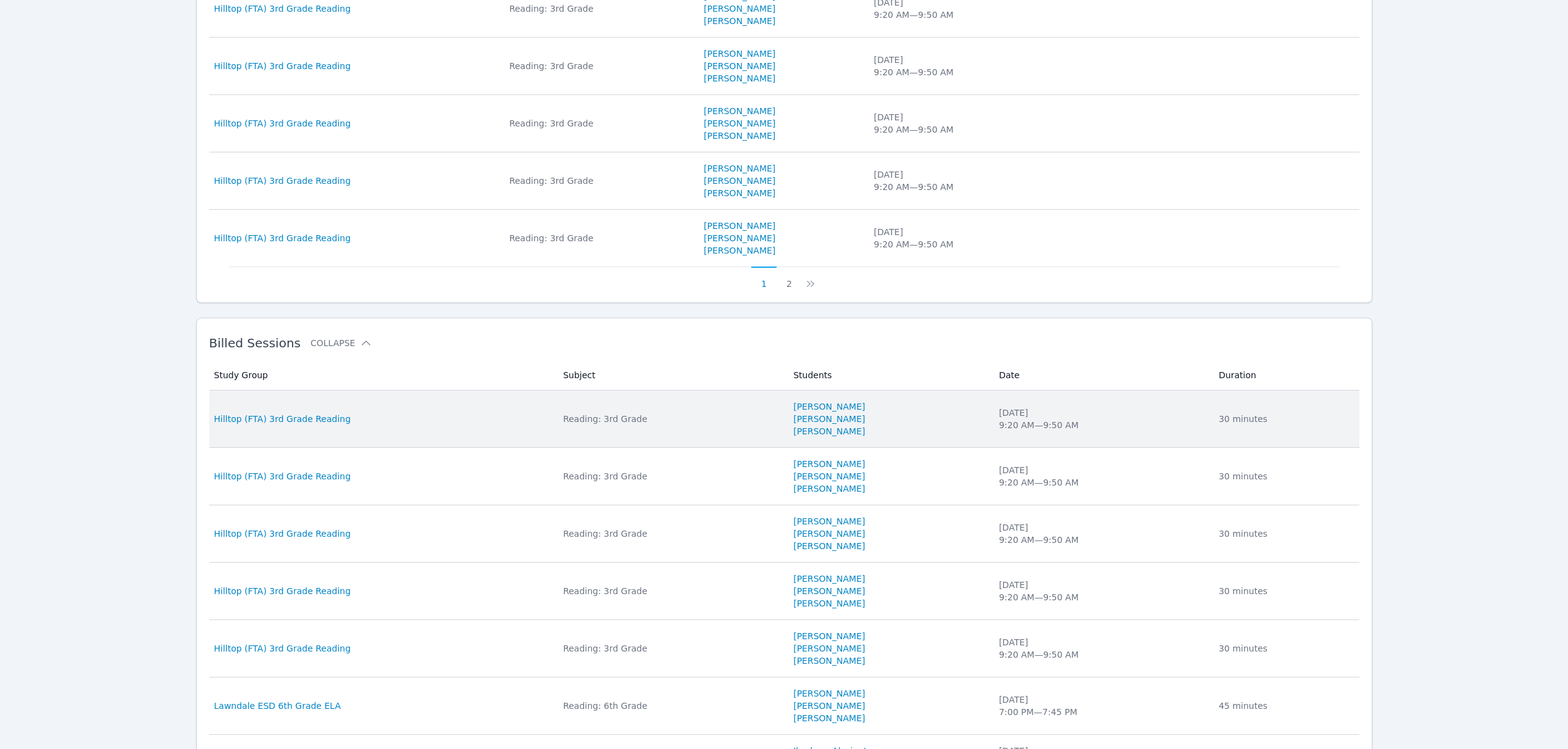
click at [311, 412] on td "Study Group Hilltop (FTA) 3rd Grade Reading" at bounding box center [382, 419] width 347 height 57
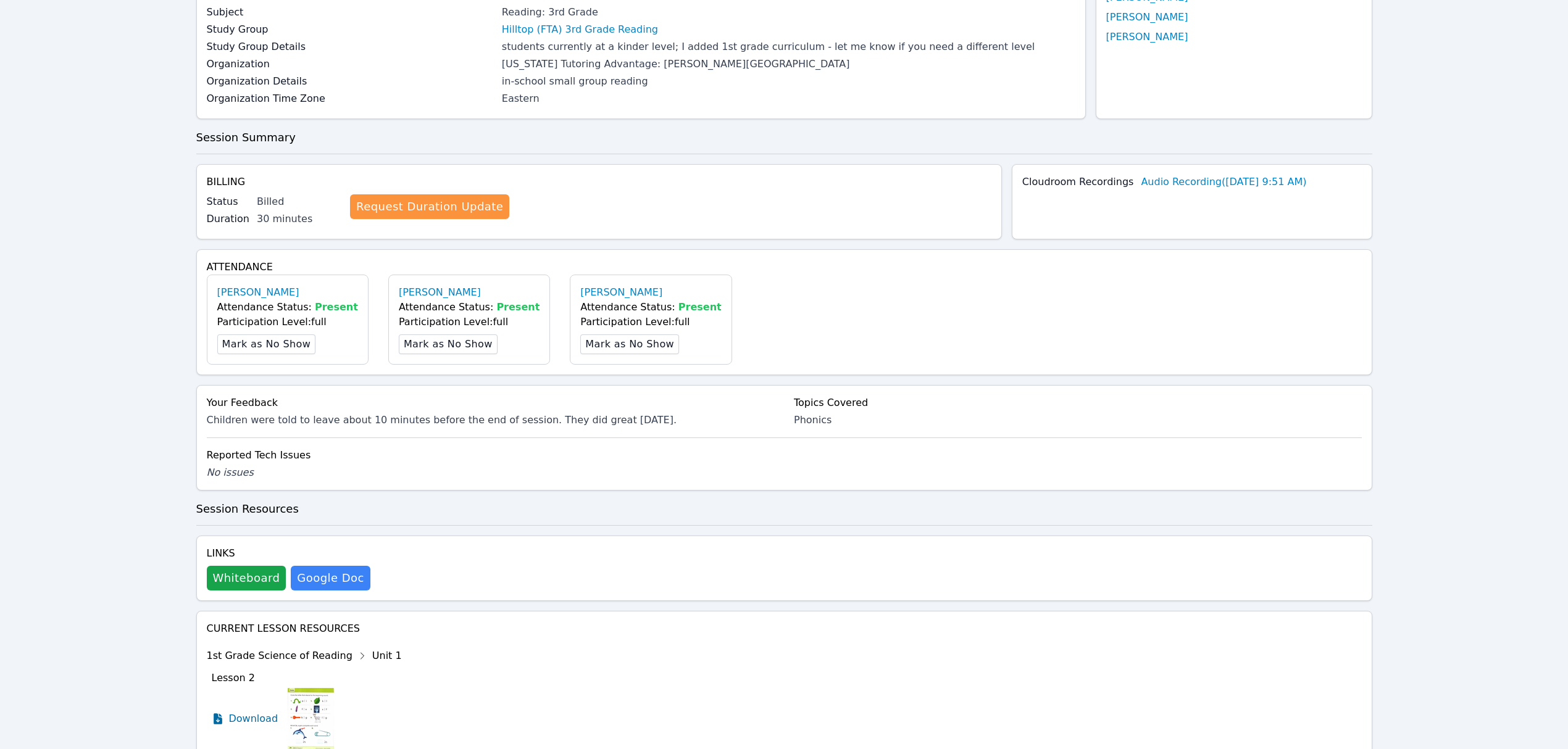
scroll to position [295, 0]
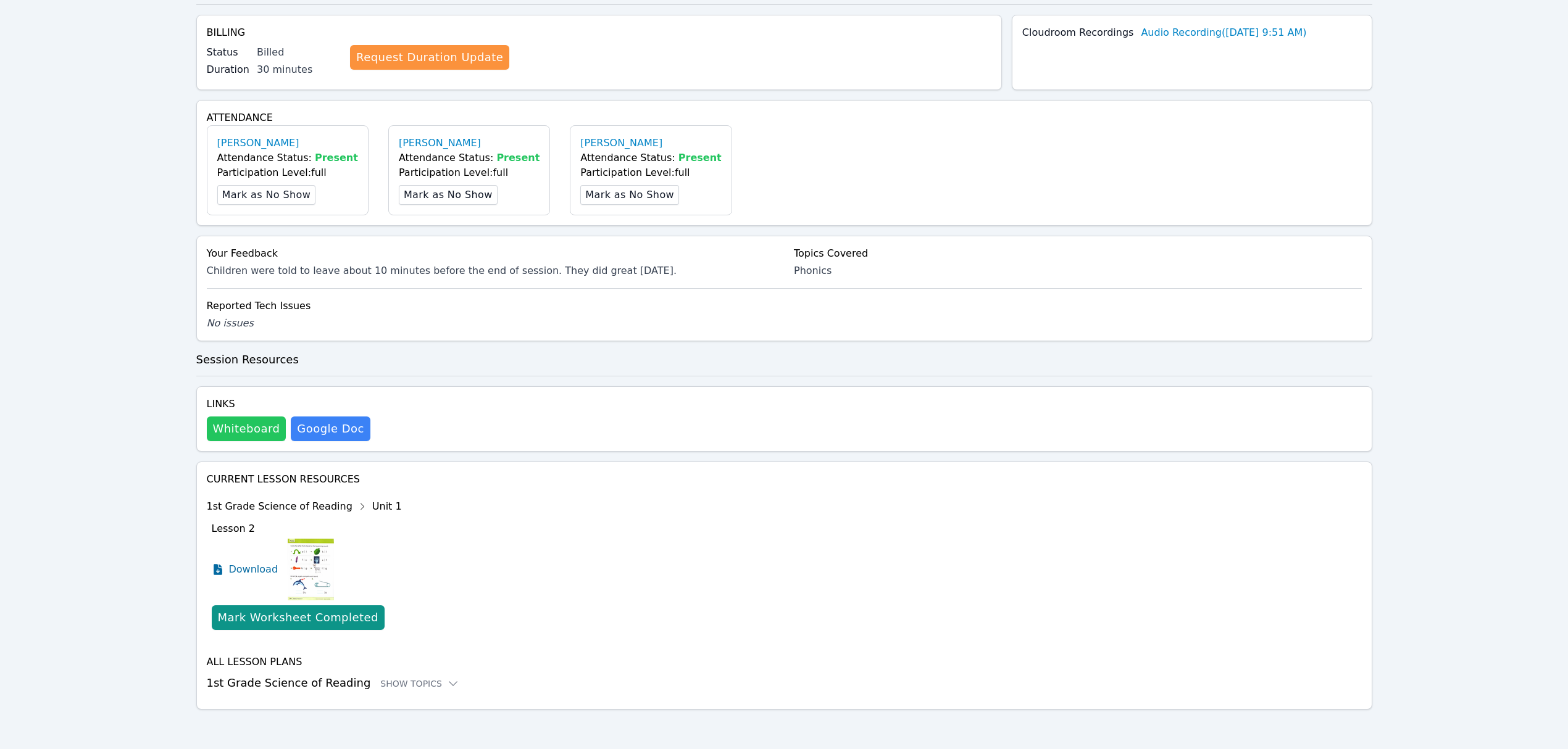
click at [244, 438] on button "Whiteboard" at bounding box center [247, 428] width 80 height 24
